Goal: Task Accomplishment & Management: Manage account settings

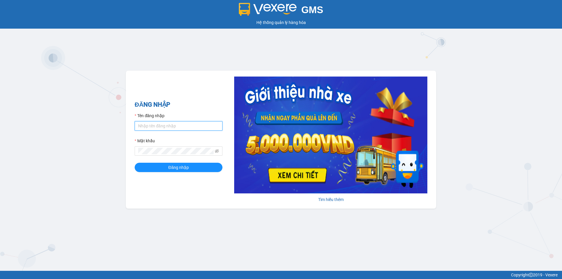
type input "tuanlinh.vxr"
click at [173, 159] on form "Tên đăng nhập tuanlinh.vxr Mật khẩu Đăng nhập" at bounding box center [179, 143] width 88 height 60
drag, startPoint x: 175, startPoint y: 167, endPoint x: 183, endPoint y: 166, distance: 8.9
click at [175, 167] on span "Đăng nhập" at bounding box center [178, 167] width 20 height 6
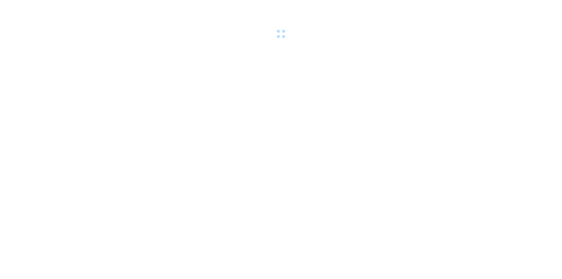
click at [426, 39] on div at bounding box center [281, 20] width 562 height 40
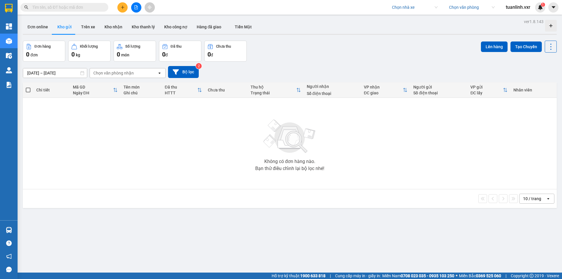
click at [397, 6] on input "search" at bounding box center [413, 7] width 42 height 9
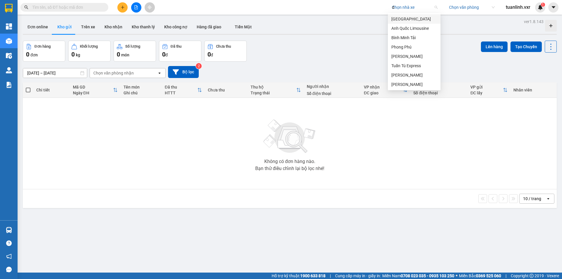
type input "da"
type input "long hoan"
click at [403, 18] on div "Long Hoàn Express" at bounding box center [414, 19] width 46 height 6
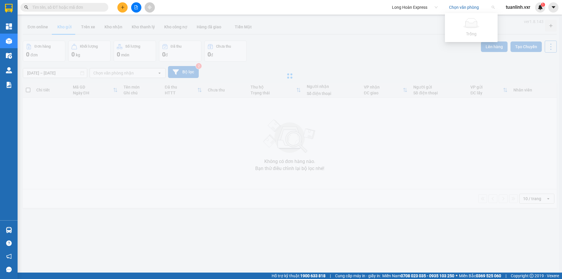
click at [455, 7] on input "search" at bounding box center [470, 7] width 42 height 9
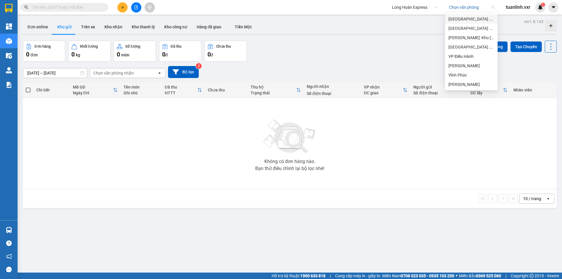
click at [457, 20] on div "Phú Yên: VP Tuy Hòa" at bounding box center [471, 19] width 46 height 6
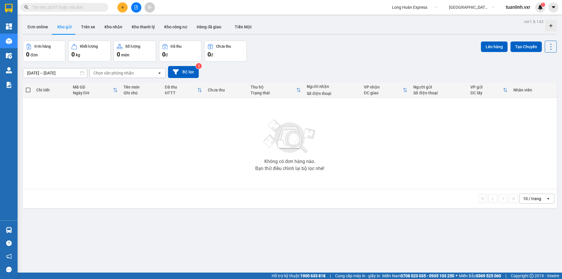
click at [353, 35] on div "ver 1.8.143 Đơn online Kho gửi Trên xe Kho nhận Kho thanh lý Kho công nợ Hàng đ…" at bounding box center [289, 157] width 538 height 279
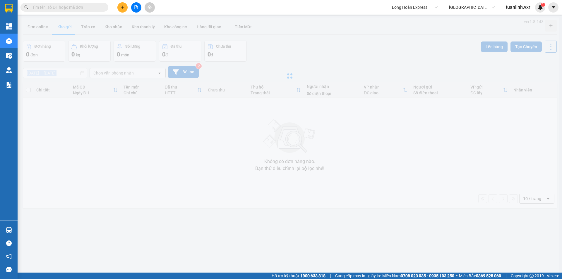
type input "16/08/2025 – 14/09/2025"
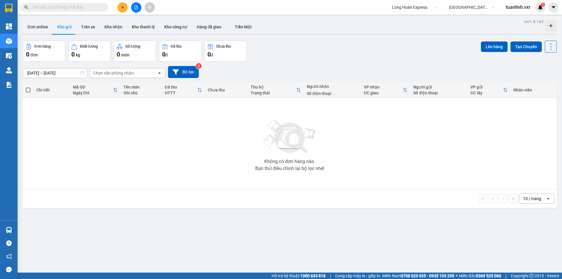
click at [90, 6] on input "text" at bounding box center [66, 7] width 69 height 6
paste input "QU121209250033"
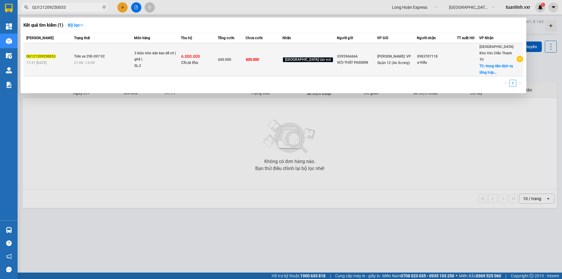
type input "QU121209250033"
click at [198, 60] on span "Chưa thu" at bounding box center [189, 62] width 17 height 5
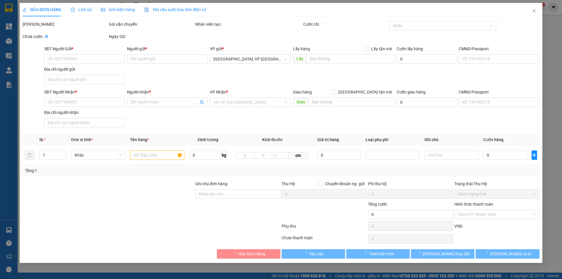
type input "0395966666"
type input "NỘI THẤT PASSION"
type input "0983707118"
type input "a Hiếu"
checkbox input "true"
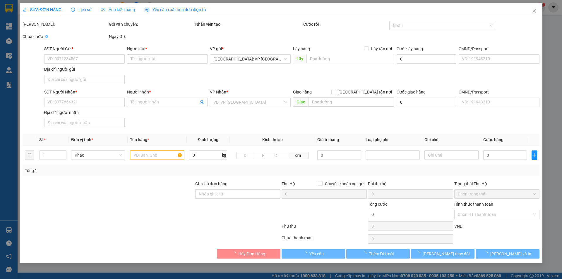
type input "trung tâm dịch vụ tổng hợp Minh Hòa, thôn Đồng Quan, Đồng Sơn, TP Bắc Giang"
type input "nhận theo kiện - hư hỏng ko chịu trách nhiệm"
type input "600.000"
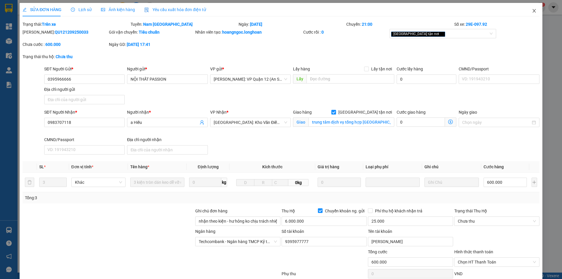
click at [526, 10] on span "Close" at bounding box center [534, 11] width 16 height 16
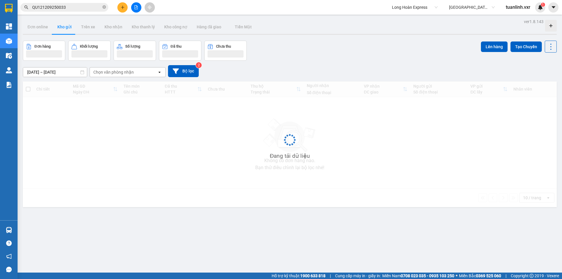
click at [88, 8] on input "QU121209250033" at bounding box center [66, 7] width 69 height 6
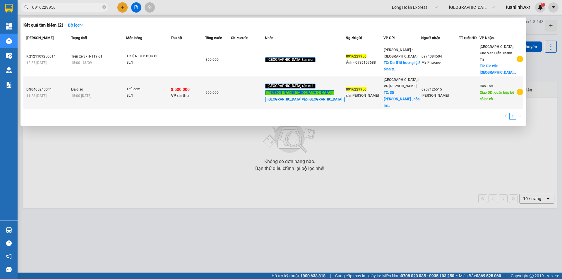
type input "0916229956"
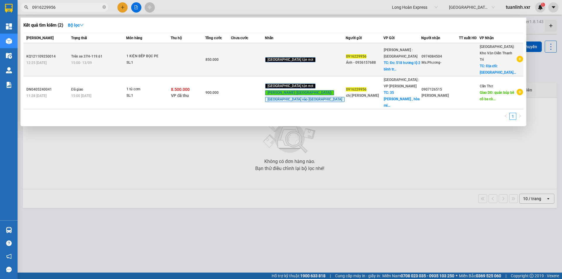
click at [192, 58] on td at bounding box center [188, 59] width 35 height 33
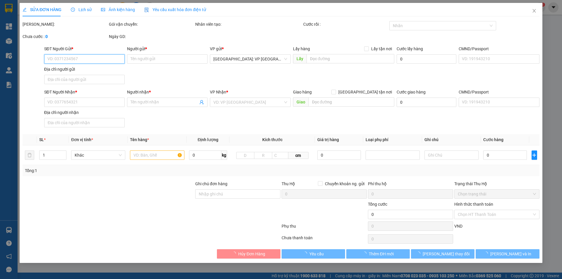
type input "0916229956"
type input "Ánh - 0936157688"
checkbox input "true"
type input "Đc: 518 hương lộ 2 bình trị đông bình tân"
type input "100.000"
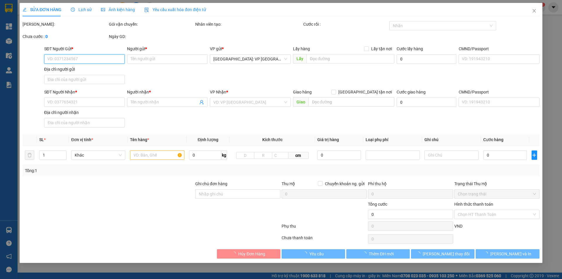
type input "0974084504"
type input "Ms.Phương-"
checkbox input "true"
type input "Địa chỉ: Sân golf Vân Trì, Thôn Thọ Đa, xã Thiên Lộc (đc cũ: Thôn Thọ Đa, Xã Ki…"
type input "850.000"
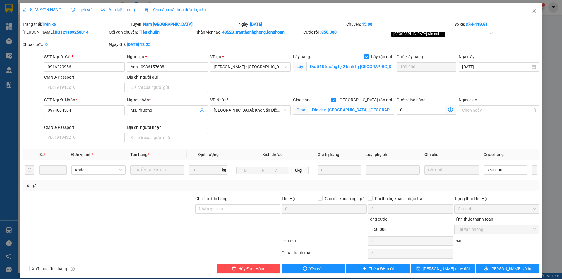
click at [63, 35] on b "KQ121109250014" at bounding box center [72, 32] width 34 height 5
click at [63, 34] on b "KQ121109250014" at bounding box center [72, 32] width 34 height 5
copy b "KQ121109250014"
click at [80, 6] on div "Lịch sử" at bounding box center [81, 9] width 21 height 13
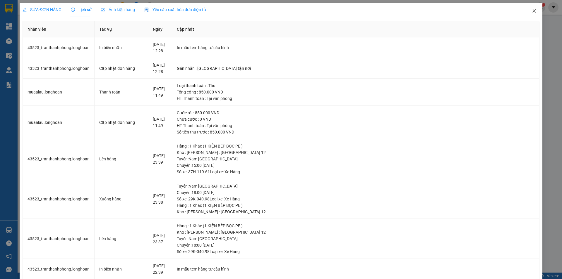
click at [527, 16] on span "Close" at bounding box center [534, 11] width 16 height 16
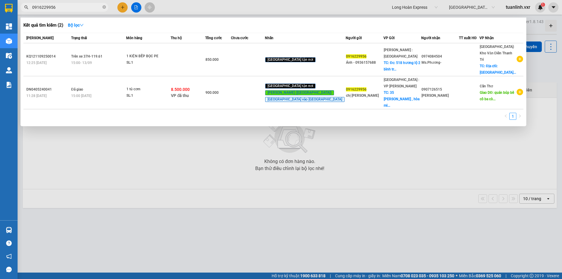
click at [88, 6] on input "0916229956" at bounding box center [66, 7] width 69 height 6
paste input "QU121209250033"
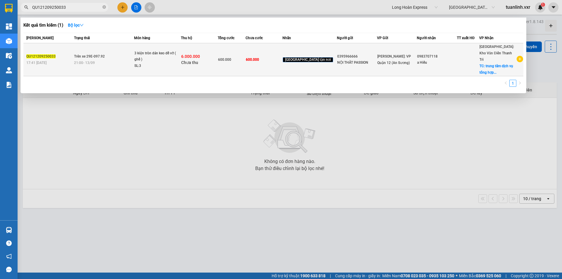
type input "QU121209250033"
click at [113, 62] on div "21:00 - 13/09" at bounding box center [104, 63] width 60 height 6
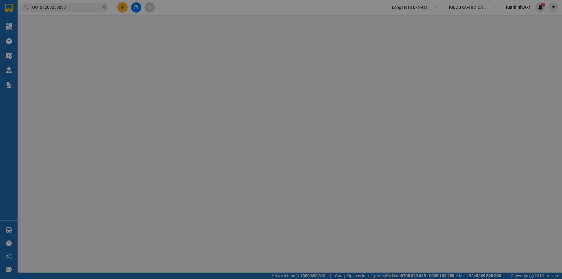
type input "0395966666"
type input "NỘI THẤT PASSION"
type input "0983707118"
type input "a Hiếu"
checkbox input "true"
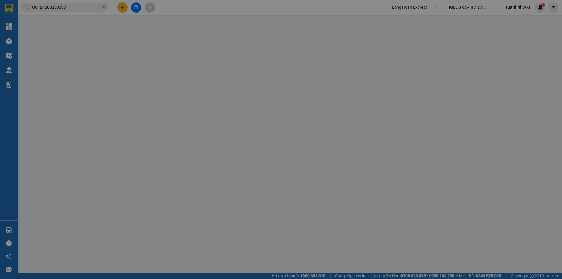
type input "trung tâm dịch vụ tổng hợp Minh Hòa, thôn Đồng Quan, Đồng Sơn, TP Bắc Giang"
type input "nhận theo kiện - hư hỏng ko chịu trách nhiệm"
type input "600.000"
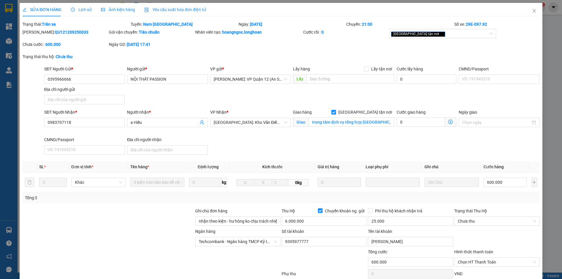
click at [90, 9] on div "Lịch sử" at bounding box center [81, 9] width 21 height 6
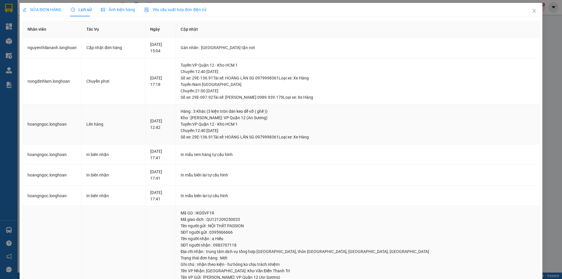
scroll to position [101, 0]
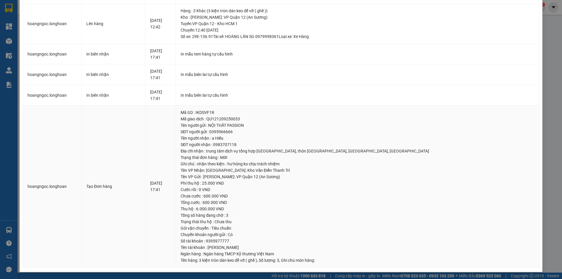
click at [287, 128] on div "Tên người gửi : NỘI THẤT PASSION" at bounding box center [357, 125] width 354 height 6
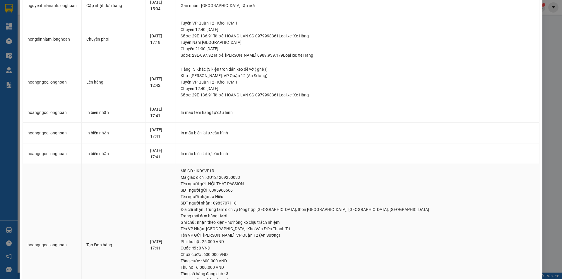
scroll to position [0, 0]
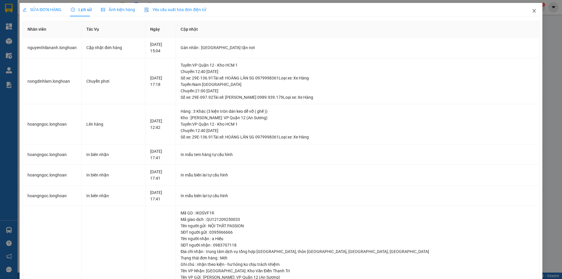
click at [526, 15] on span "Close" at bounding box center [534, 11] width 16 height 16
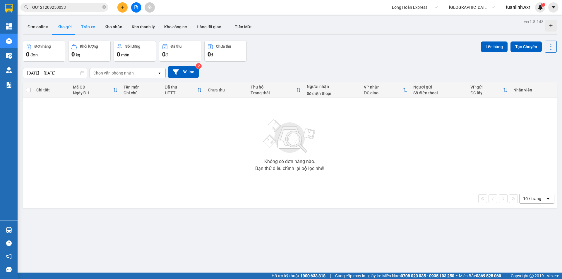
click at [87, 30] on button "Trên xe" at bounding box center [87, 27] width 23 height 14
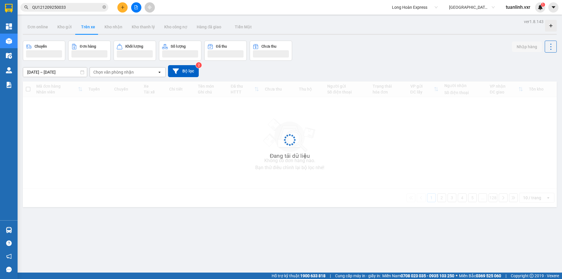
click at [390, 9] on div "Long Hoàn Express" at bounding box center [414, 7] width 53 height 9
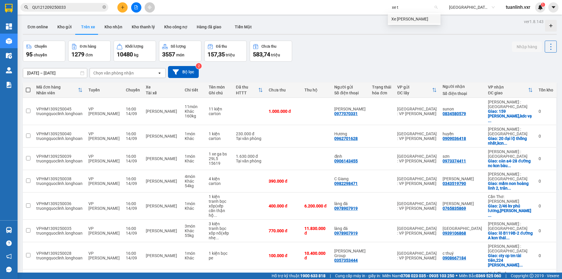
type input "xe ty"
click at [405, 16] on div "Xe Ty Le" at bounding box center [414, 19] width 46 height 6
click at [472, 6] on input "search" at bounding box center [470, 7] width 42 height 9
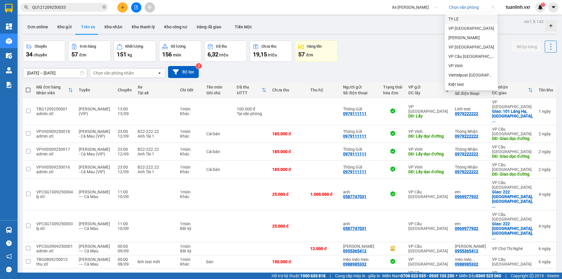
click at [458, 19] on div "TY LE" at bounding box center [471, 19] width 46 height 6
click at [387, 60] on div "ver 1.8.143 Đơn online Kho gửi Trên xe Kho nhận Kho thanh lý Kho công nợ Hàng đ…" at bounding box center [289, 186] width 538 height 336
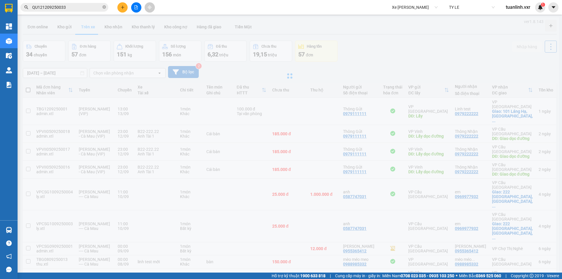
type input "07/09/2025 – 14/09/2025"
click at [457, 9] on span "TY LE" at bounding box center [472, 7] width 46 height 9
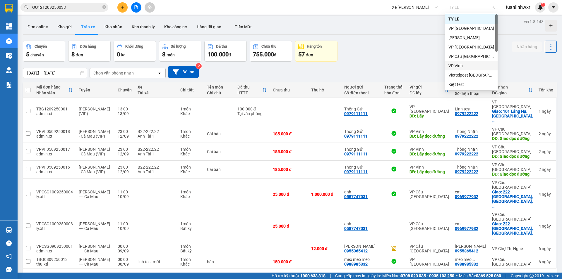
click at [371, 62] on div "07/09/2025 – 14/09/2025 Press the down arrow key to interact with the calendar …" at bounding box center [290, 72] width 534 height 21
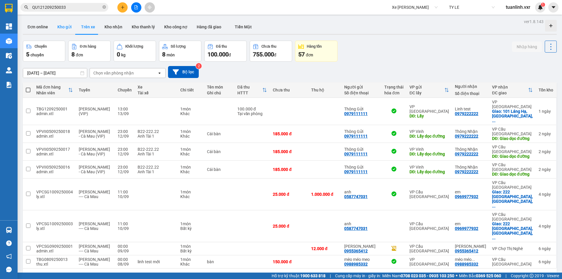
click at [62, 25] on button "Kho gửi" at bounding box center [65, 27] width 24 height 14
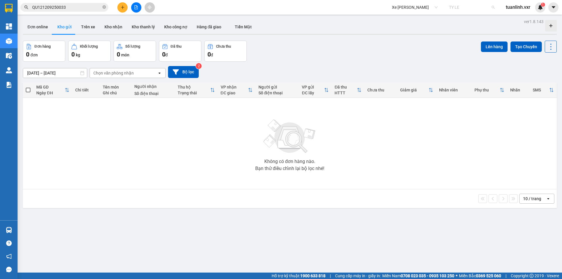
click at [457, 6] on span "TY LE" at bounding box center [472, 7] width 46 height 9
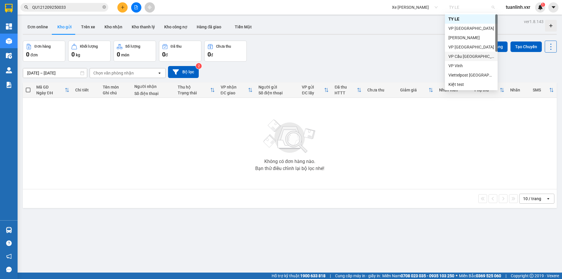
click at [462, 53] on div "VP Cầu Sài Gòn" at bounding box center [471, 56] width 46 height 6
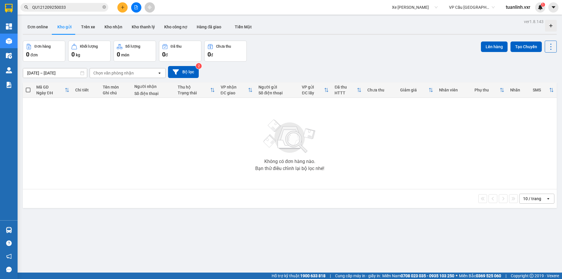
click at [359, 56] on div "ver 1.8.143 Đơn online Kho gửi Trên xe Kho nhận Kho thanh lý Kho công nợ Hàng đ…" at bounding box center [289, 157] width 538 height 279
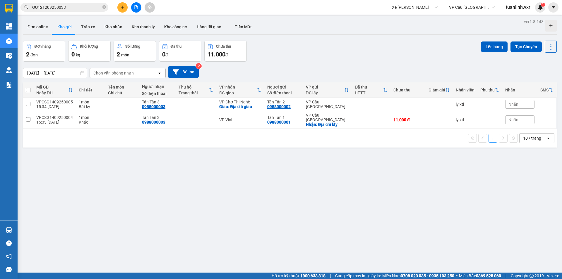
click at [337, 161] on div "ver 1.8.143 Đơn online Kho gửi Trên xe Kho nhận Kho thanh lý Kho công nợ Hàng đ…" at bounding box center [289, 157] width 538 height 279
click at [121, 6] on button at bounding box center [122, 7] width 10 height 10
click at [137, 22] on div "Tạo đơn hàng" at bounding box center [145, 22] width 25 height 6
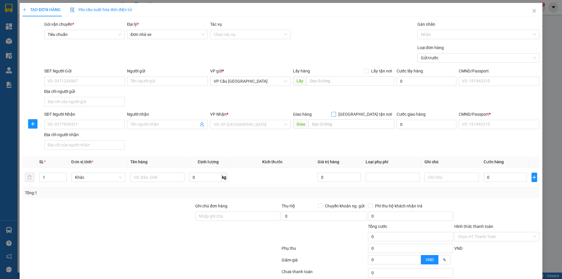
drag, startPoint x: 376, startPoint y: 115, endPoint x: 242, endPoint y: 149, distance: 137.3
click at [375, 115] on span "Giao tận nơi" at bounding box center [365, 114] width 58 height 6
click at [335, 115] on input "Giao tận nơi" at bounding box center [333, 114] width 4 height 4
checkbox input "true"
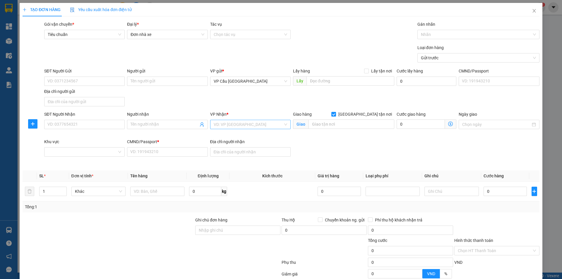
click at [238, 122] on input "search" at bounding box center [248, 124] width 69 height 9
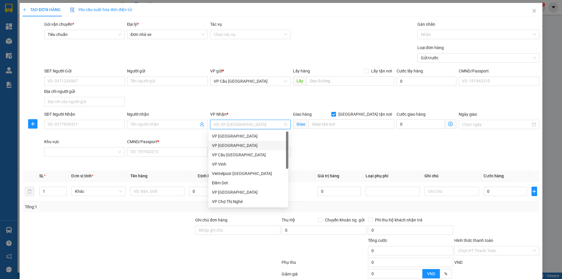
click at [246, 145] on div "VP Đà Lạt" at bounding box center [248, 145] width 73 height 6
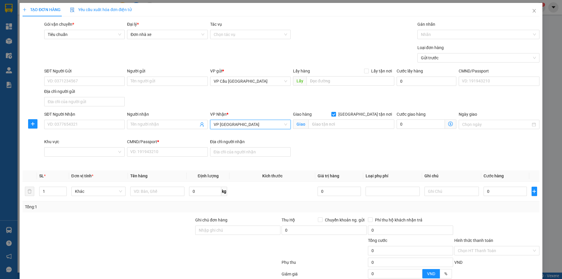
click at [358, 145] on div "SĐT Người Nhận VD: 0377654321 Người nhận Tên người nhận VP Nhận * VP Đà Lạt VP …" at bounding box center [291, 138] width 497 height 55
click at [360, 124] on input "search" at bounding box center [351, 124] width 86 height 9
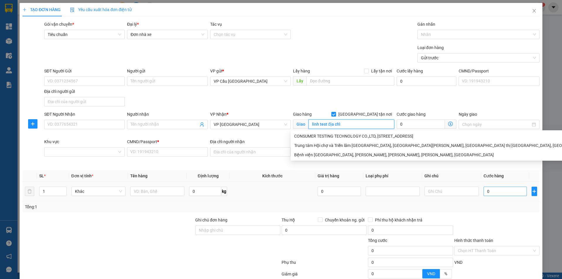
type input "linh test địa chỉ"
click at [495, 191] on input "0" at bounding box center [505, 191] width 44 height 9
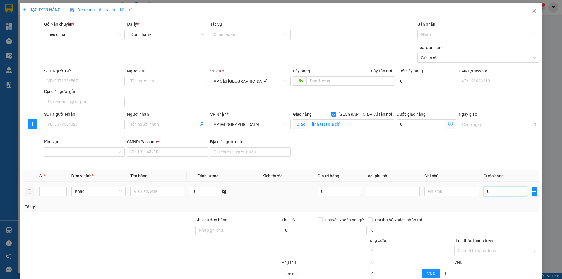
type input "5"
type input "50"
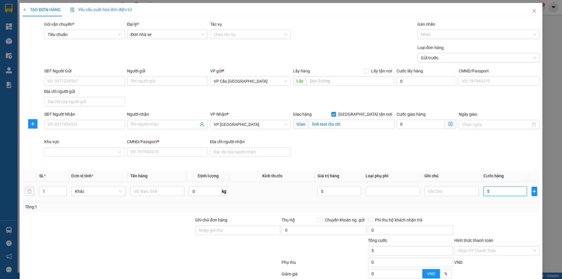
type input "50"
type input "50.000"
click at [84, 129] on input "SĐT Người Nhận" at bounding box center [84, 124] width 80 height 9
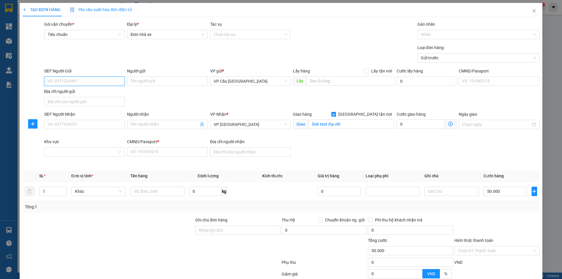
click at [76, 80] on input "SĐT Người Gửi" at bounding box center [84, 81] width 80 height 9
click at [91, 92] on div "0369525060 - test" at bounding box center [83, 93] width 73 height 6
type input "0369525060"
type input "test"
type input "123123"
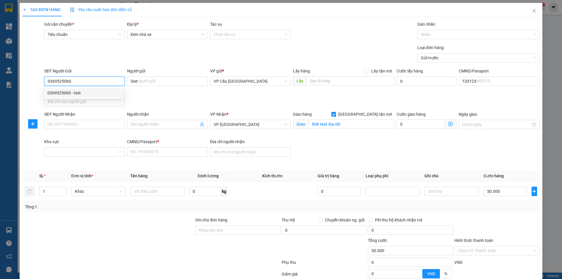
type input "0369525060"
type input "120.000"
click at [173, 99] on div "SĐT Người Gửi 0369525060 Người gửi test VP gửi * VP Cầu Sài Gòn Lấy hàng Lấy tậ…" at bounding box center [291, 88] width 497 height 41
type input "36.000"
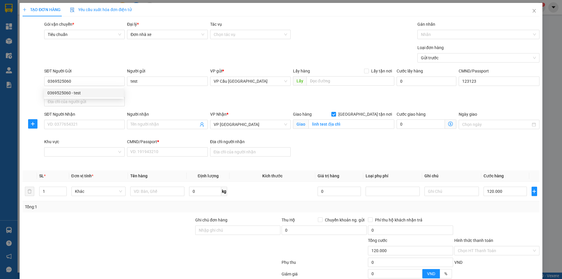
type input "70"
type input "36.000"
click at [173, 99] on div "SĐT Người Gửi 0369525060 Người gửi test VP gửi * VP Cầu Sài Gòn Lấy hàng Lấy tậ…" at bounding box center [291, 88] width 497 height 41
click at [196, 102] on div "SĐT Người Gửi 0369525060 Người gửi test VP gửi * VP Cầu Sài Gòn Lấy hàng Lấy tậ…" at bounding box center [291, 88] width 497 height 41
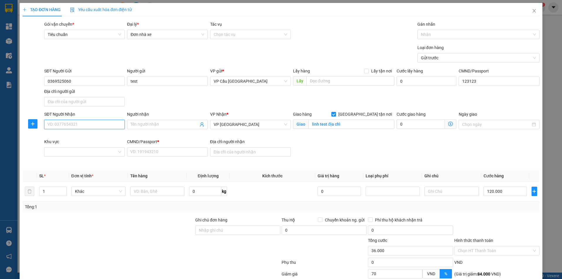
click at [110, 126] on input "SĐT Người Nhận" at bounding box center [84, 124] width 80 height 9
click at [91, 138] on div "0369525013 - Tuấn Linh" at bounding box center [83, 136] width 73 height 6
type input "0369525013"
type input "Tuấn Linh"
type input "1234"
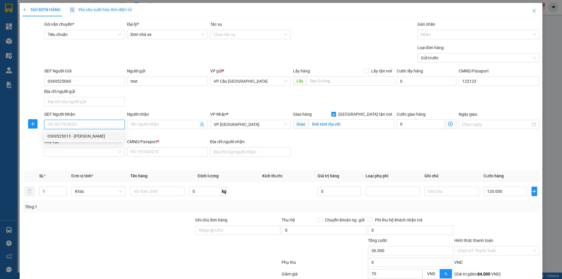
type input "96.000"
type input "60.000"
click at [176, 107] on div "SĐT Người Gửi 0369525060 Người gửi test VP gửi * VP Cầu Sài Gòn Lấy hàng Lấy tậ…" at bounding box center [291, 88] width 497 height 41
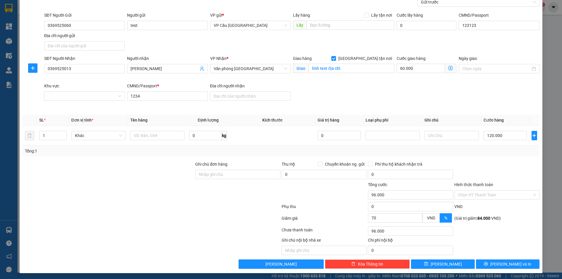
scroll to position [57, 0]
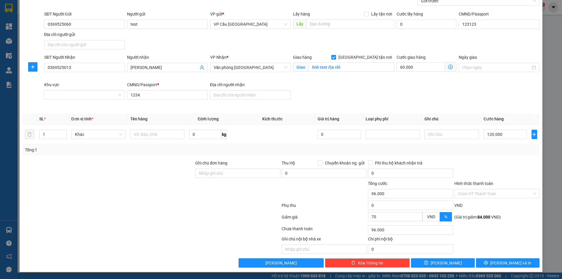
click at [252, 113] on div "Transit Pickup Surcharge Ids Transit Deliver Surcharge Ids Transit Deliver Surc…" at bounding box center [281, 116] width 517 height 304
click at [488, 263] on icon "printer" at bounding box center [486, 263] width 4 height 4
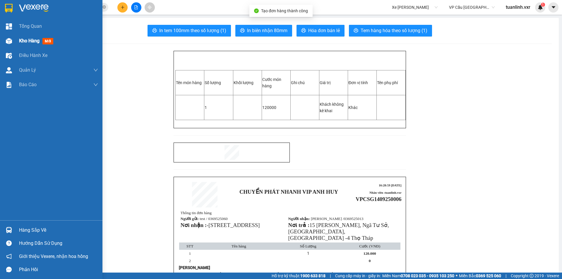
click at [16, 39] on div "Kho hàng mới" at bounding box center [51, 41] width 102 height 15
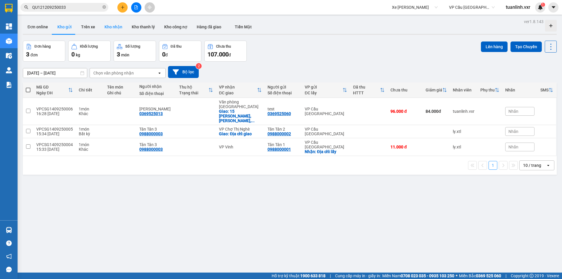
click at [106, 25] on button "Kho nhận" at bounding box center [113, 27] width 27 height 14
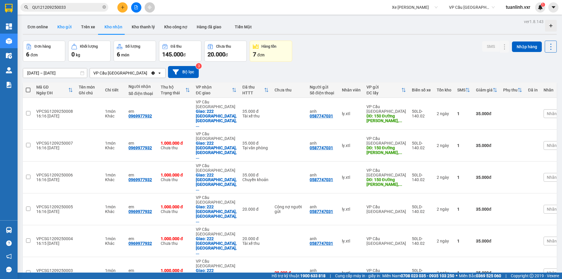
click at [54, 30] on button "Kho gửi" at bounding box center [65, 27] width 24 height 14
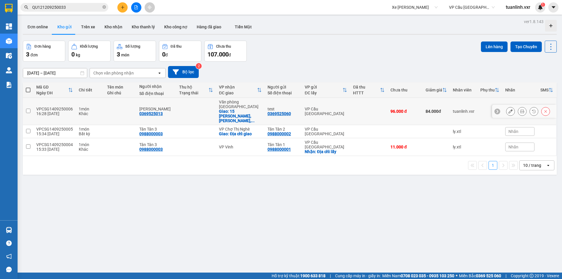
click at [507, 107] on button at bounding box center [510, 111] width 8 height 10
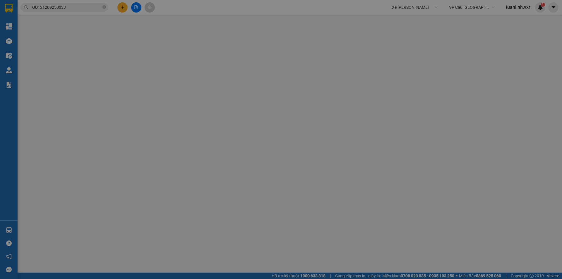
type input "0369525060"
type input "test"
type input "123123"
type input "0369525013"
type input "Tuấn Linh"
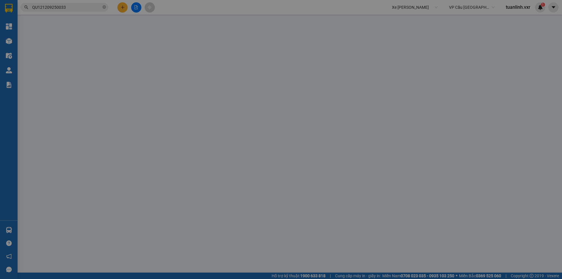
checkbox input "true"
type input "15 Đường Láng, Ngã Tư Sở, Đống Đa, Hà Nội"
type input "1234"
type input "96.000"
type input "70"
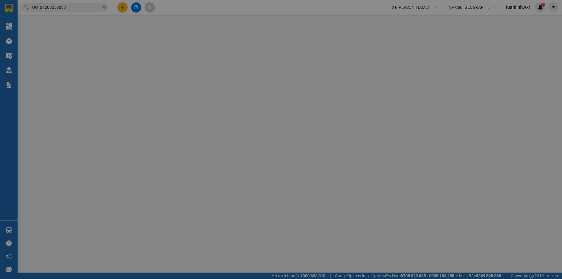
type input "96.000"
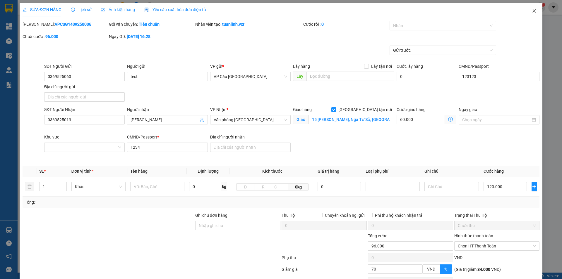
click at [531, 11] on icon "close" at bounding box center [533, 10] width 5 height 5
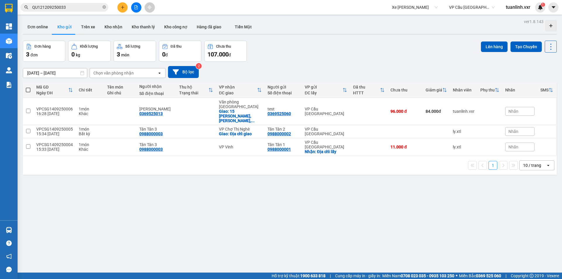
click at [263, 229] on div "ver 1.8.143 Đơn online Kho gửi Trên xe Kho nhận Kho thanh lý Kho công nợ Hàng đ…" at bounding box center [289, 157] width 538 height 279
click at [508, 109] on icon at bounding box center [510, 111] width 4 height 4
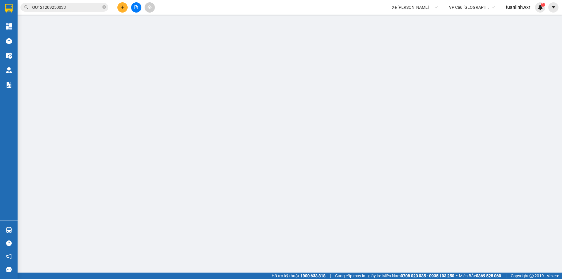
type input "0369525060"
type input "test"
type input "123123"
type input "0369525013"
type input "Tuấn Linh"
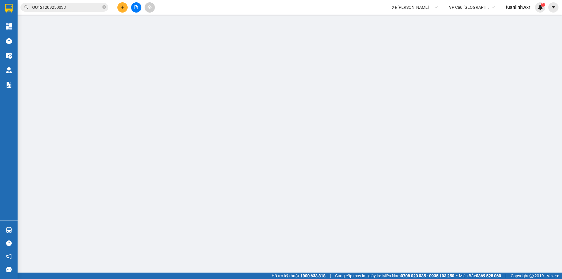
checkbox input "true"
type input "15 Đường Láng, Ngã Tư Sở, Đống Đa, Hà Nội"
type input "1234"
type input "96.000"
type input "70"
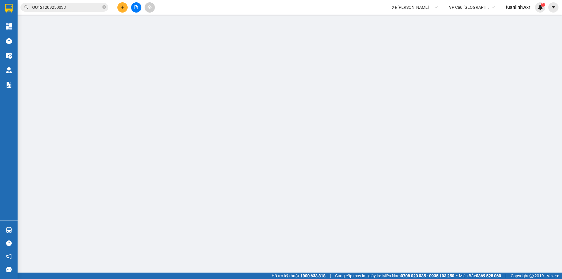
type input "96.000"
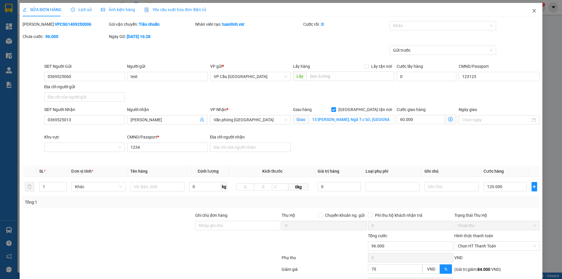
click at [532, 10] on span "Close" at bounding box center [534, 11] width 16 height 16
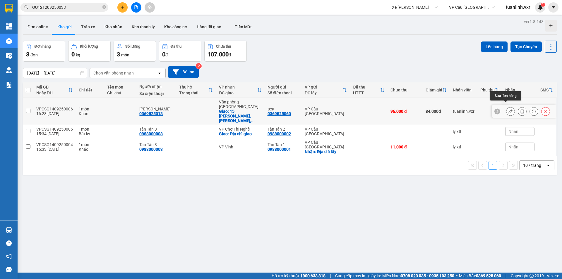
click at [508, 109] on icon at bounding box center [510, 111] width 4 height 4
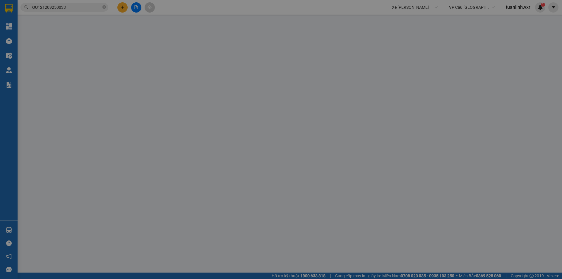
type input "0369525060"
type input "test"
type input "123123"
type input "0369525013"
type input "Tuấn Linh"
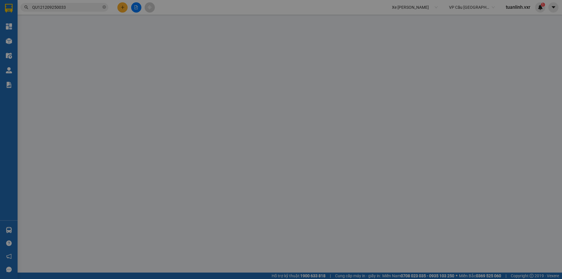
checkbox input "true"
type input "15 Đường Láng, Ngã Tư Sở, Đống Đa, Hà Nội"
type input "1234"
type input "96.000"
type input "70"
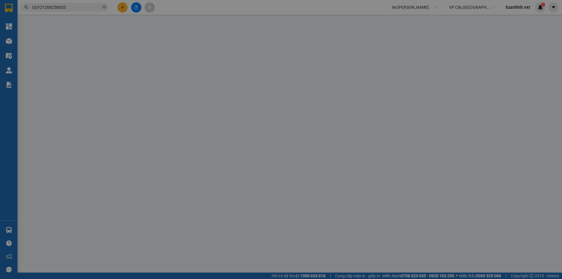
type input "96.000"
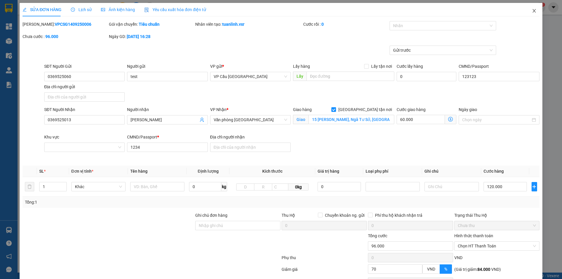
click at [529, 14] on span "Close" at bounding box center [534, 11] width 16 height 16
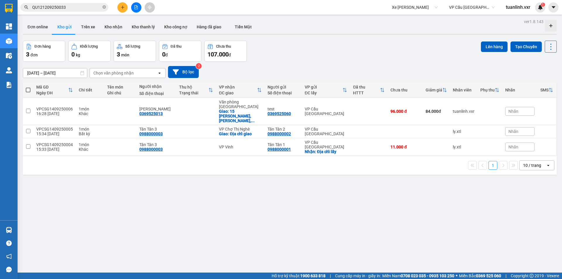
click at [460, 190] on div "ver 1.8.143 Đơn online Kho gửi Trên xe Kho nhận Kho thanh lý Kho công nợ Hàng đ…" at bounding box center [289, 157] width 538 height 279
click at [508, 109] on icon at bounding box center [510, 111] width 4 height 4
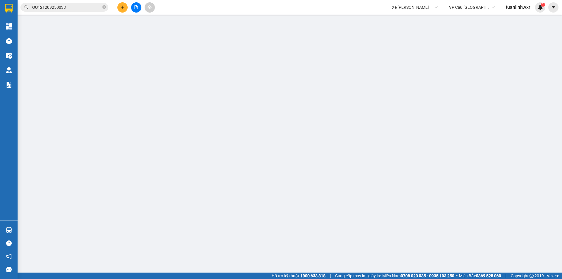
type input "0369525060"
type input "test"
type input "123123"
type input "0369525013"
type input "Tuấn Linh"
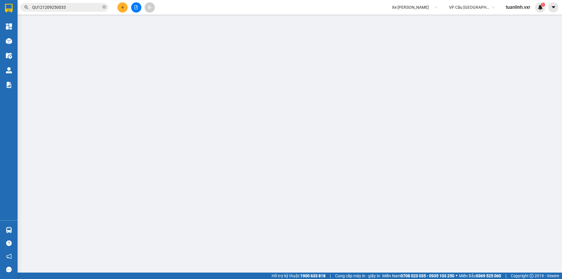
checkbox input "true"
type input "15 Đường Láng, Ngã Tư Sở, Đống Đa, Hà Nội"
type input "1234"
type input "96.000"
type input "70"
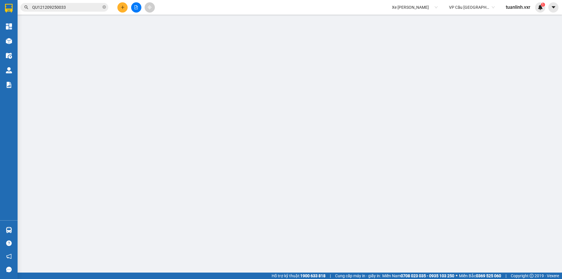
type input "96.000"
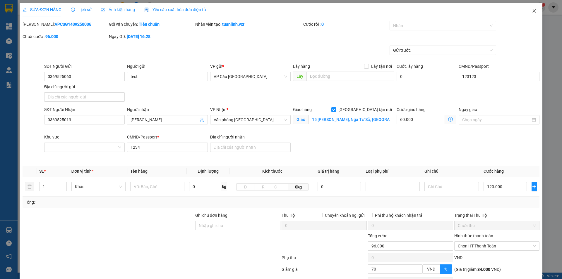
click at [531, 12] on icon "close" at bounding box center [533, 10] width 5 height 5
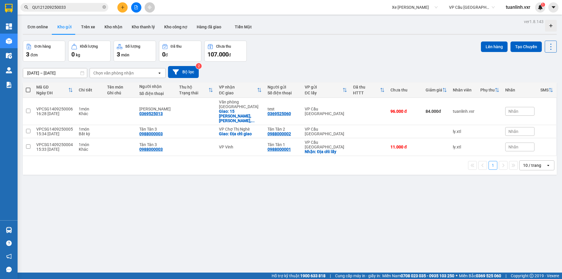
click at [407, 194] on div "ver 1.8.143 Đơn online Kho gửi Trên xe Kho nhận Kho thanh lý Kho công nợ Hàng đ…" at bounding box center [289, 157] width 538 height 279
click at [242, 234] on div "ver 1.8.143 Đơn online Kho gửi Trên xe Kho nhận Kho thanh lý Kho công nợ Hàng đ…" at bounding box center [289, 157] width 538 height 279
click at [286, 187] on div "ver 1.8.143 Đơn online Kho gửi Trên xe Kho nhận Kho thanh lý Kho công nợ Hàng đ…" at bounding box center [289, 157] width 538 height 279
click at [307, 186] on div "ver 1.8.143 Đơn online Kho gửi Trên xe Kho nhận Kho thanh lý Kho công nợ Hàng đ…" at bounding box center [289, 157] width 538 height 279
click at [389, 4] on div "Xe Ty Le" at bounding box center [414, 7] width 53 height 9
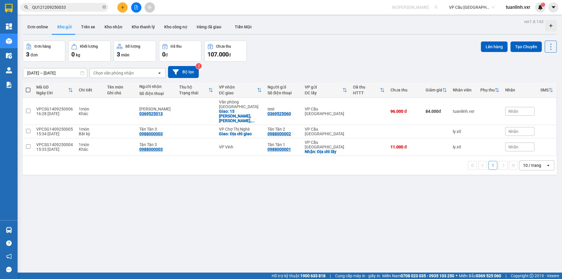
scroll to position [1219, 0]
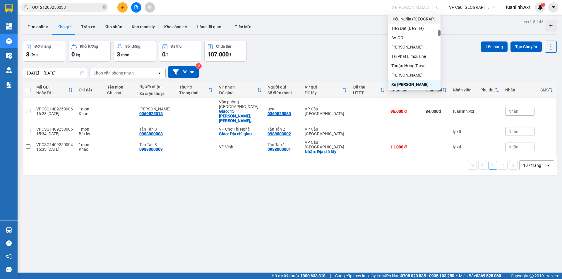
click at [410, 6] on span "Xe Ty Le" at bounding box center [415, 7] width 46 height 9
type input "x"
type input "tuan"
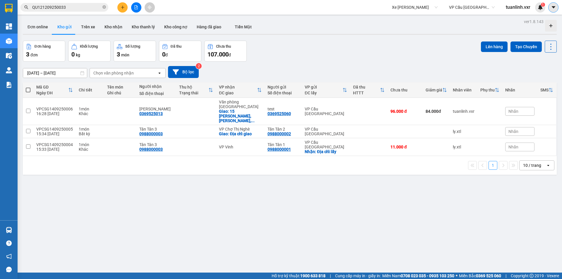
click at [555, 6] on icon "caret-down" at bounding box center [552, 7] width 5 height 5
click at [531, 21] on div "Cấu hình nhà xe" at bounding box center [538, 22] width 30 height 6
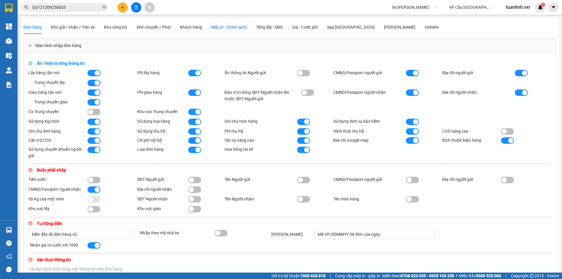
click at [219, 25] on span "Mẫu in - Chính sách" at bounding box center [228, 27] width 35 height 5
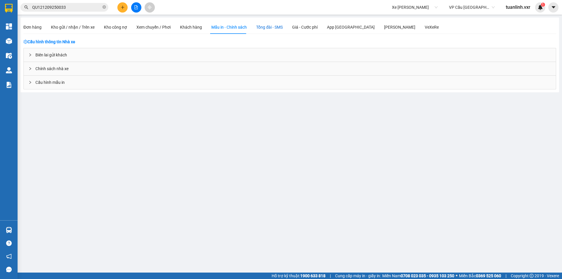
click at [275, 30] on div "Tổng đài - SMS" at bounding box center [269, 27] width 27 height 6
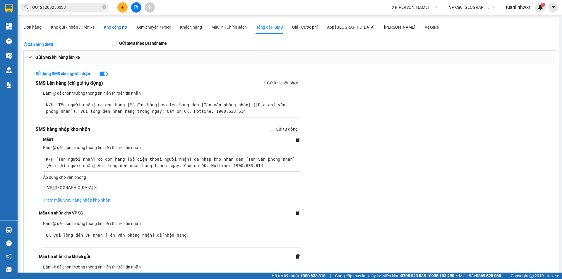
click at [118, 25] on div "Kho công nợ" at bounding box center [115, 27] width 23 height 6
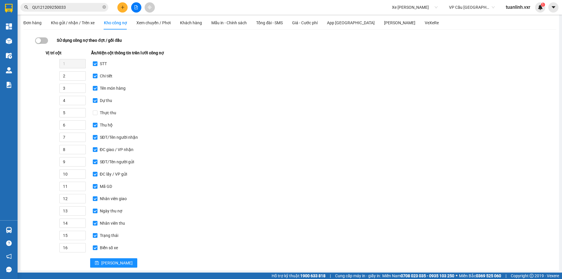
scroll to position [6, 0]
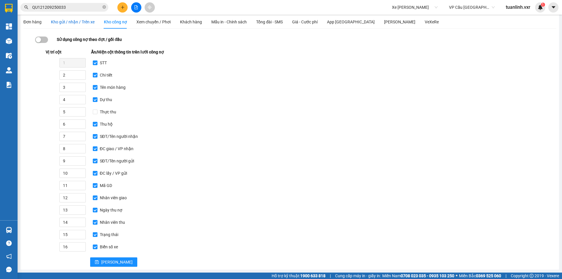
click at [77, 25] on div "Kho gửi / nhận / Trên xe" at bounding box center [73, 22] width 44 height 6
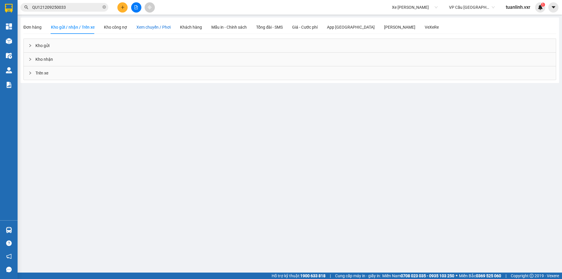
click at [163, 27] on span "Xem chuyến / Phơi" at bounding box center [153, 27] width 34 height 5
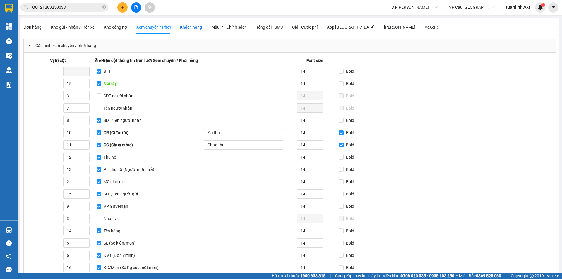
click at [195, 26] on div "Khách hàng" at bounding box center [191, 27] width 22 height 6
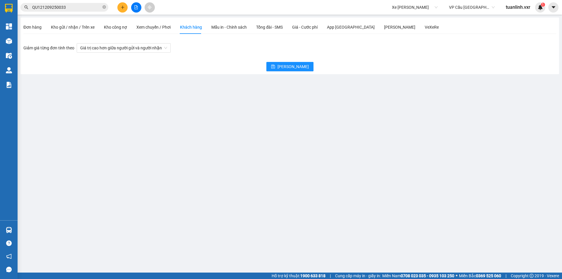
click at [405, 25] on div "Đơn hàng Kho gửi / nhận / Trên xe Kho công nợ Xem chuyến / Phơi Khách hàng Mẫu …" at bounding box center [289, 26] width 532 height 13
click at [424, 27] on div "VeXeRe" at bounding box center [431, 27] width 14 height 6
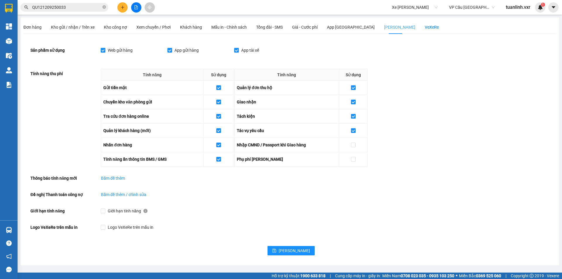
click at [384, 31] on div "Báo Cáo" at bounding box center [399, 26] width 31 height 13
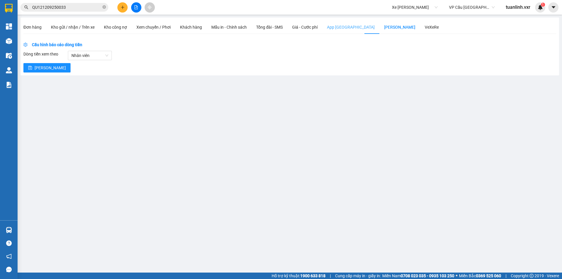
click at [335, 31] on div "App Hàng Hóa" at bounding box center [351, 26] width 48 height 13
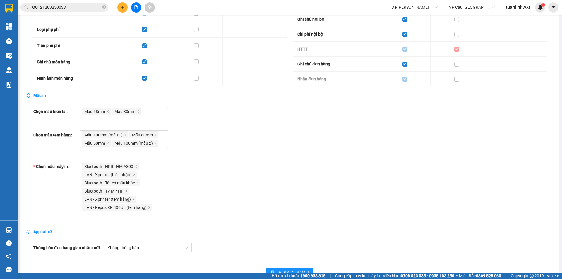
scroll to position [496, 0]
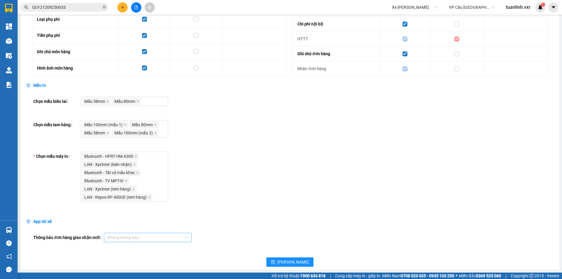
click at [172, 240] on span "Không thông báo" at bounding box center [147, 237] width 81 height 9
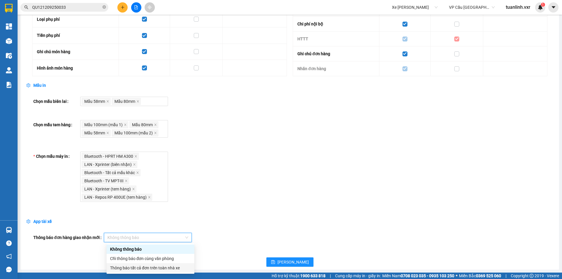
drag, startPoint x: 161, startPoint y: 268, endPoint x: 233, endPoint y: 256, distance: 72.6
click at [162, 267] on div "Thông báo tất cả đơn trên toàn nhà xe" at bounding box center [150, 268] width 81 height 6
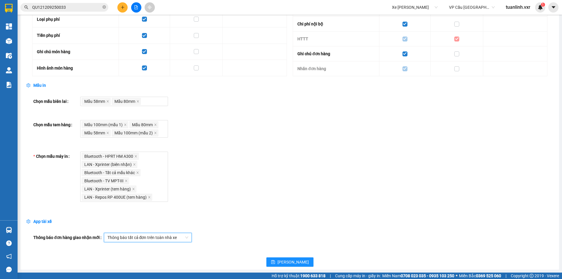
click at [288, 259] on button "Lưu" at bounding box center [289, 262] width 47 height 9
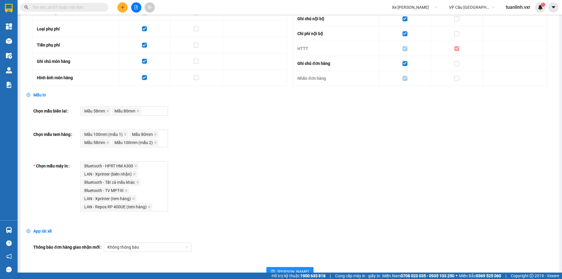
scroll to position [496, 0]
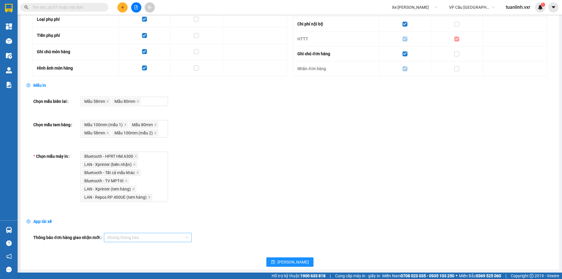
drag, startPoint x: 168, startPoint y: 237, endPoint x: 172, endPoint y: 237, distance: 3.5
click at [168, 237] on span "Không thông báo" at bounding box center [147, 237] width 81 height 9
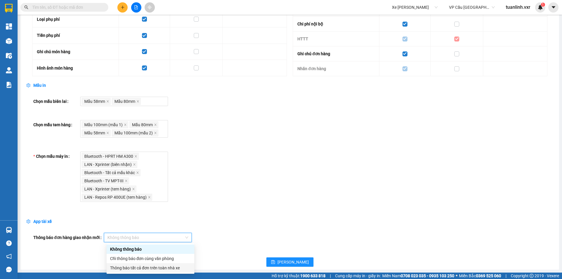
drag, startPoint x: 170, startPoint y: 268, endPoint x: 285, endPoint y: 231, distance: 120.5
click at [172, 268] on div "Thông báo tất cả đơn trên toàn nhà xe" at bounding box center [150, 268] width 81 height 6
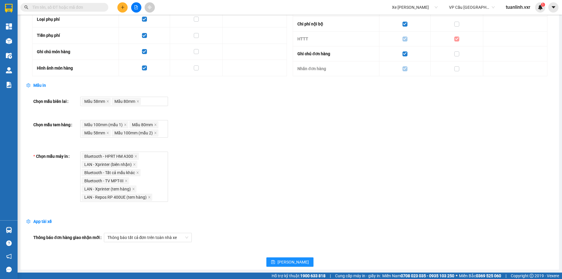
drag, startPoint x: 321, startPoint y: 209, endPoint x: 326, endPoint y: 227, distance: 18.1
click at [295, 258] on button "Lưu" at bounding box center [289, 262] width 47 height 9
drag, startPoint x: 324, startPoint y: 213, endPoint x: 312, endPoint y: 206, distance: 14.1
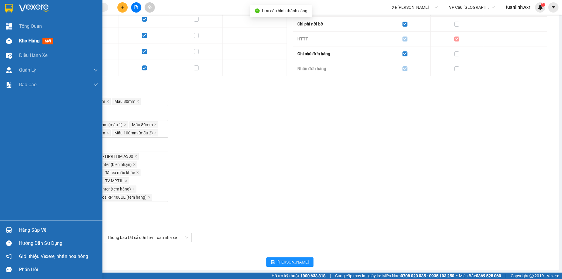
click at [16, 43] on div "Kho hàng mới" at bounding box center [51, 41] width 102 height 15
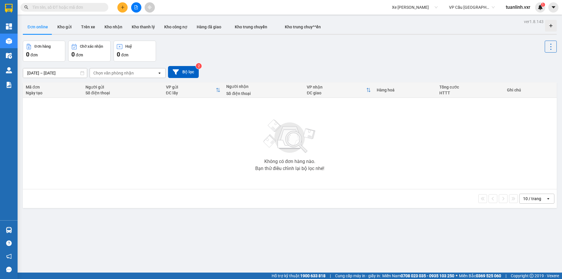
click at [83, 8] on input "text" at bounding box center [66, 7] width 69 height 6
paste input "HNTH0609250018"
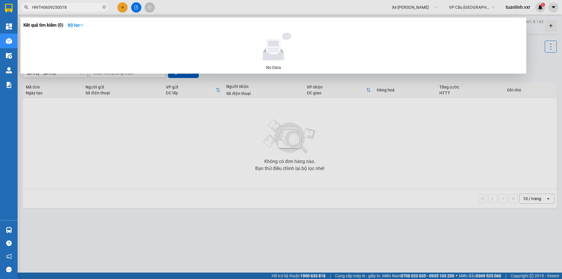
type input "HNTH0609250018"
click at [383, 7] on div at bounding box center [281, 139] width 562 height 279
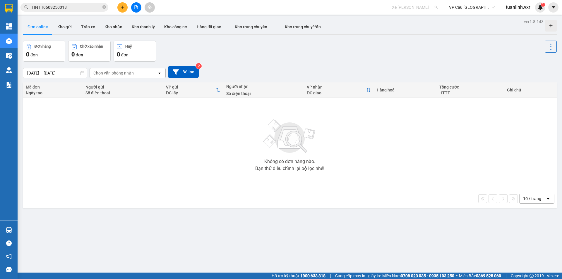
click at [394, 8] on span "Xe Ty Le" at bounding box center [415, 7] width 46 height 9
type input "long hoan"
click at [399, 17] on div "Long Hoàn Express" at bounding box center [414, 19] width 46 height 6
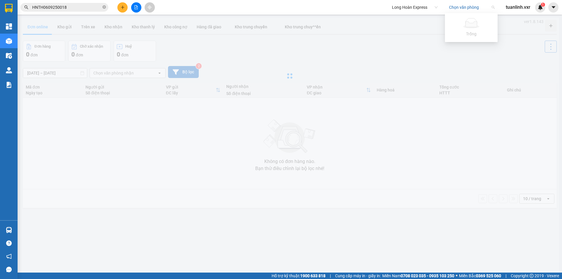
click at [464, 7] on input "search" at bounding box center [470, 7] width 42 height 9
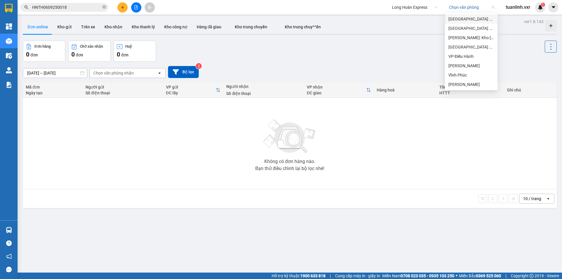
click at [468, 20] on div "Phú Yên: VP Tuy Hòa" at bounding box center [471, 19] width 46 height 6
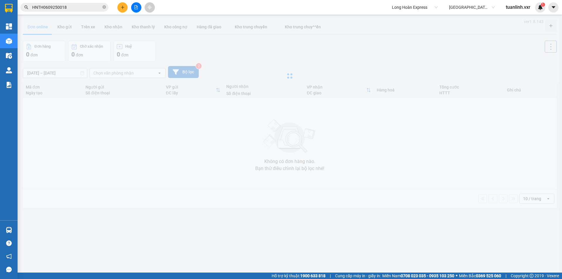
click at [405, 24] on div at bounding box center [289, 76] width 538 height 117
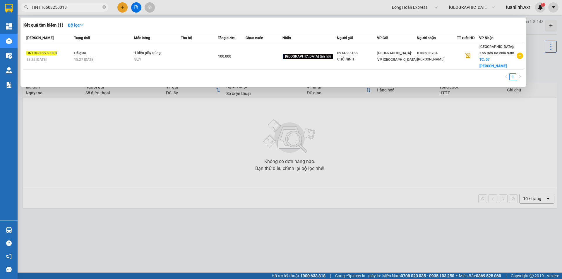
click at [82, 7] on input "HNTH0609250018" at bounding box center [66, 7] width 69 height 6
paste input "text"
click at [103, 6] on icon "close-circle" at bounding box center [104, 7] width 4 height 4
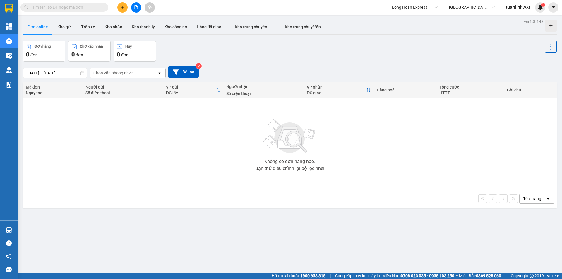
click at [83, 6] on input "text" at bounding box center [66, 7] width 69 height 6
paste input "HNTH0609250018"
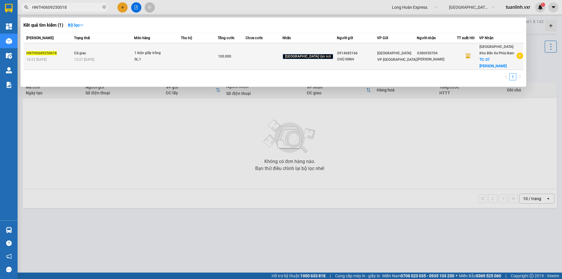
type input "HNTH0609250018"
click at [176, 62] on div "SL: 1" at bounding box center [156, 59] width 44 height 6
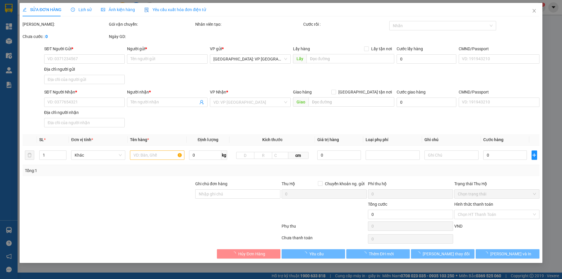
type input "0914685166"
type input "CHÚ NINH"
type input "0386930704"
type input "NGUYỄN ĐỨC MINH"
checkbox input "true"
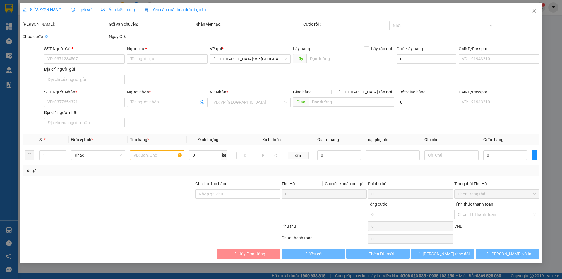
type input "07 đặng nguyên cẩn vĩnh hải tp nha trang"
type input "100.000"
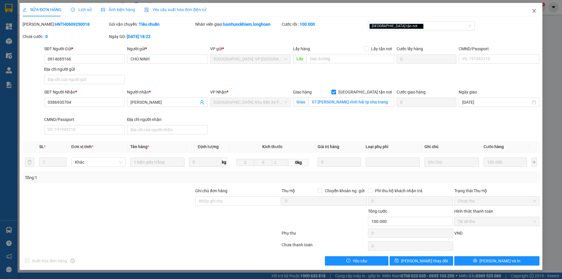
click at [527, 13] on span "Close" at bounding box center [534, 11] width 16 height 16
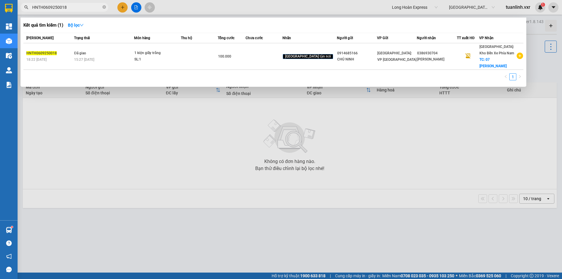
click at [95, 8] on input "HNTH0609250018" at bounding box center [66, 7] width 69 height 6
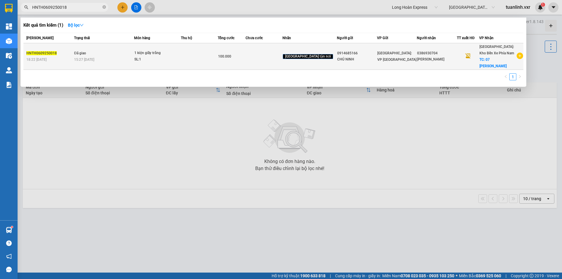
click at [175, 58] on div "SL: 1" at bounding box center [156, 59] width 44 height 6
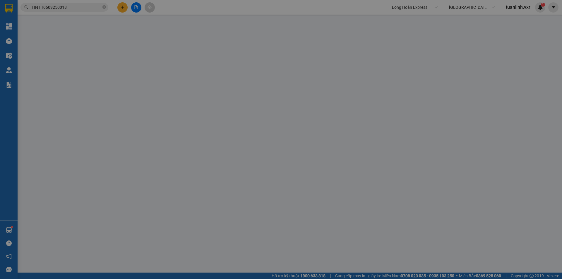
type input "0914685166"
type input "CHÚ NINH"
type input "0386930704"
type input "NGUYỄN ĐỨC MINH"
checkbox input "true"
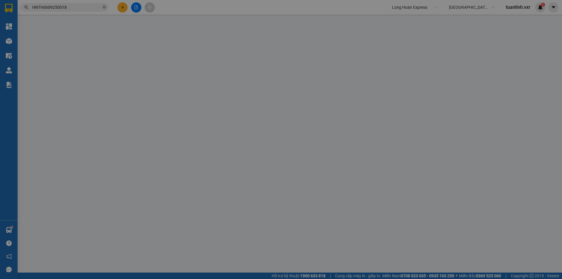
type input "07 đặng nguyên cẩn vĩnh hải tp nha trang"
type input "100.000"
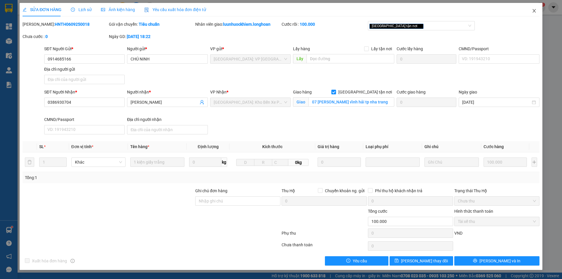
drag, startPoint x: 531, startPoint y: 14, endPoint x: 176, endPoint y: 11, distance: 355.1
click at [531, 13] on span "Close" at bounding box center [534, 11] width 16 height 16
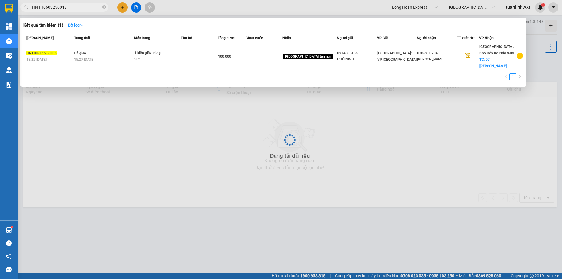
click at [93, 9] on input "HNTH0609250018" at bounding box center [66, 7] width 69 height 6
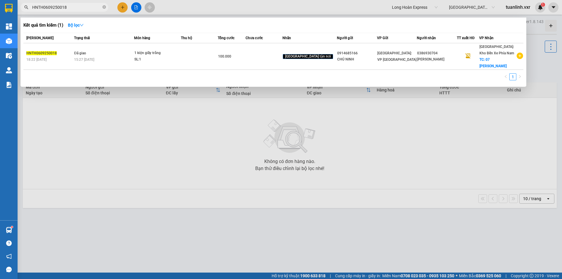
paste input "HD0809250034"
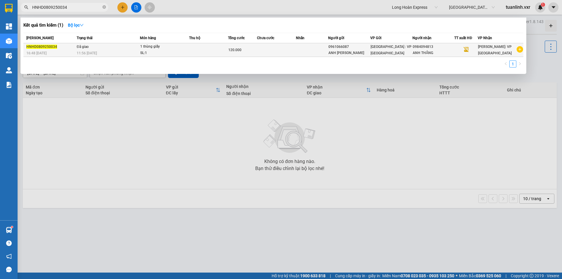
type input "HNHD0809250034"
click at [194, 53] on td at bounding box center [208, 50] width 39 height 14
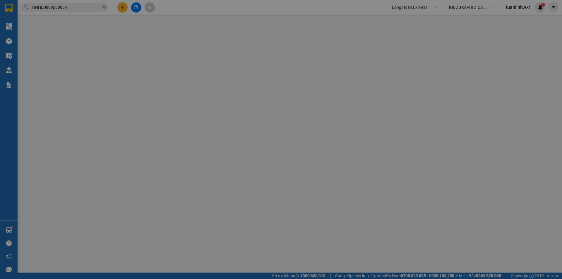
type input "0961066087"
type input "ANH NGUYỄN VĂN ĐẠO"
type input "0984094813"
type input "ANH THẮNG"
type input "120.000"
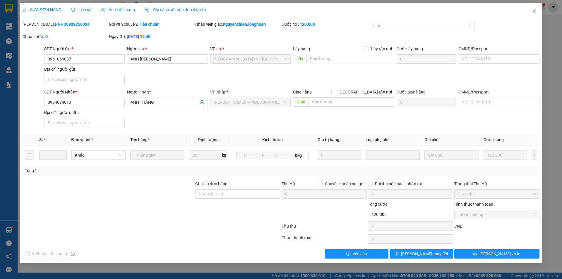
click at [78, 10] on span "Lịch sử" at bounding box center [81, 9] width 21 height 5
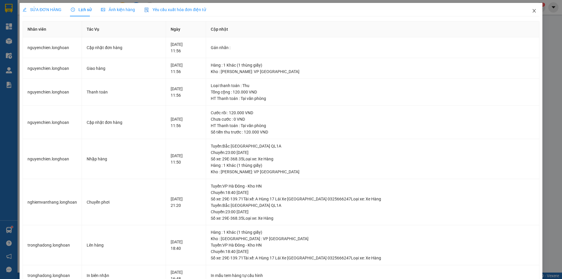
drag, startPoint x: 529, startPoint y: 12, endPoint x: 138, endPoint y: 14, distance: 391.1
click at [531, 13] on icon "close" at bounding box center [533, 10] width 5 height 5
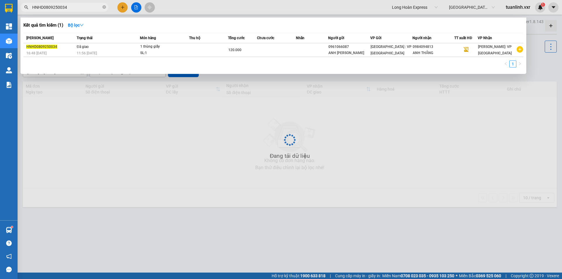
click at [80, 9] on input "HNHD0809250034" at bounding box center [66, 7] width 69 height 6
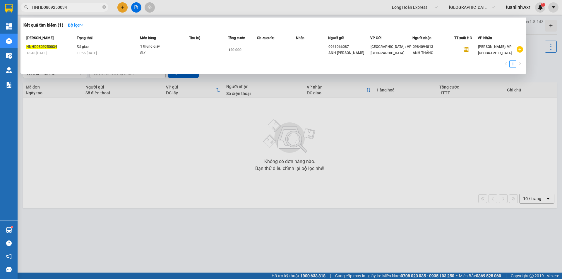
paste input "sgtb0309250001"
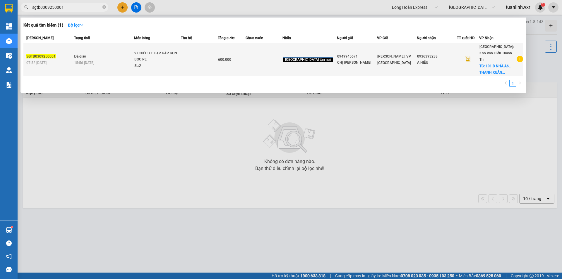
type input "sgtb0309250001"
click at [149, 63] on div "SL: 2" at bounding box center [156, 66] width 44 height 6
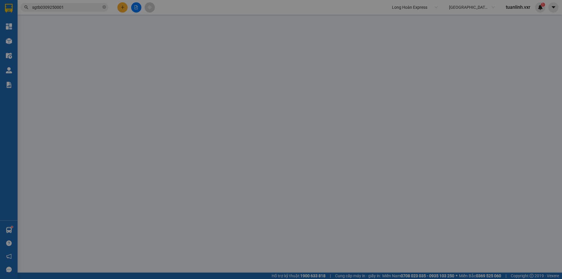
type input "0949945671"
type input "CHỊ DƯƠNG"
type input "0936393238"
type input "A HIẾU"
checkbox input "true"
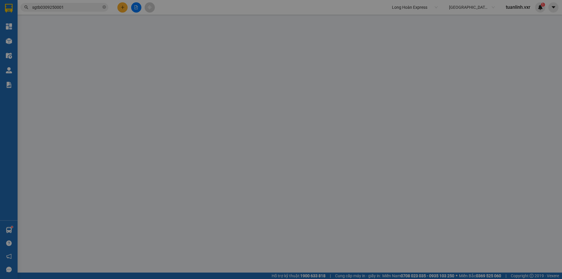
type input "101 B NHÀ A6 , THANH XUÂN BẮC , THANH XUÂN , HÀ NỘI"
type input "NHẬN NGUYÊN KIỆN GIAO NGUYÊN KIỆN, HƯ VỠ K ĐỀN"
type input "600.000"
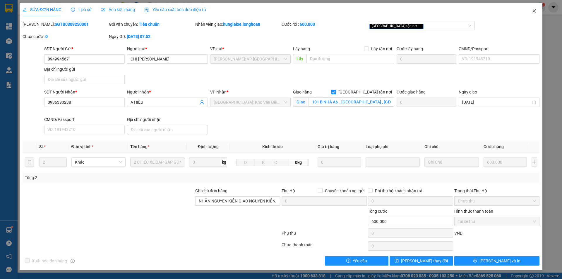
click at [535, 9] on icon "close" at bounding box center [533, 10] width 5 height 5
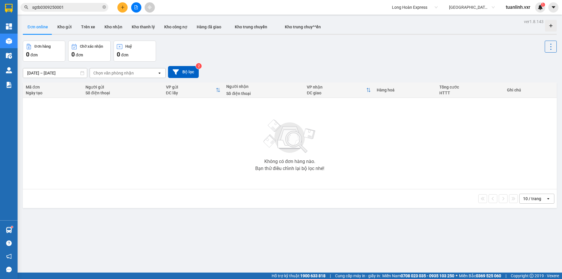
click at [72, 10] on input "sgtb0309250001" at bounding box center [66, 7] width 69 height 6
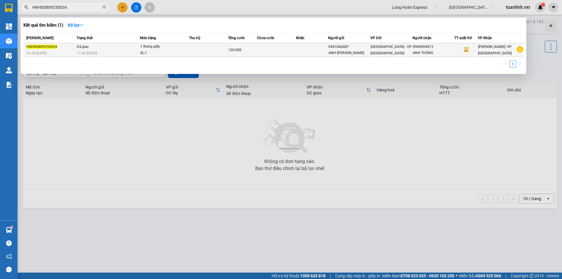
type input "HNHD0809250034"
click at [125, 43] on td "Đã giao 11:56 - 12/09" at bounding box center [107, 50] width 65 height 14
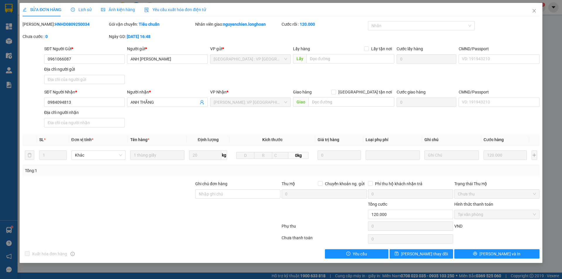
click at [87, 9] on span "Lịch sử" at bounding box center [81, 9] width 21 height 5
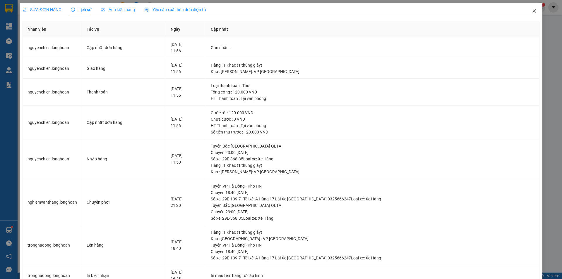
click at [533, 9] on span "Close" at bounding box center [534, 11] width 16 height 16
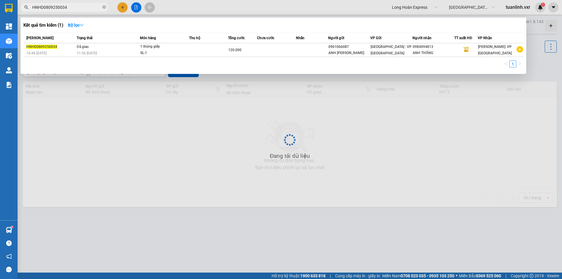
click at [72, 9] on input "HNHD0809250034" at bounding box center [66, 7] width 69 height 6
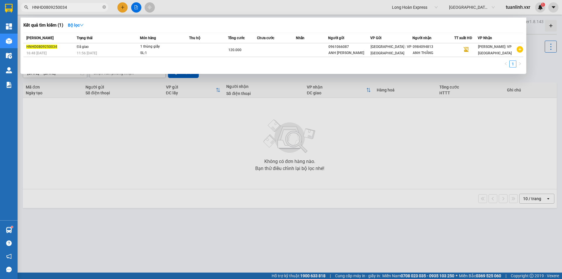
paste input "text"
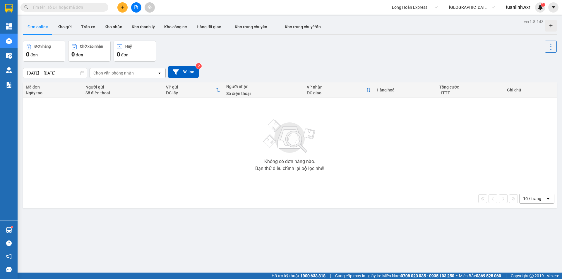
click at [78, 8] on input "text" at bounding box center [66, 7] width 69 height 6
click at [56, 5] on input "text" at bounding box center [66, 7] width 69 height 6
paste input "HQTP3108250001"
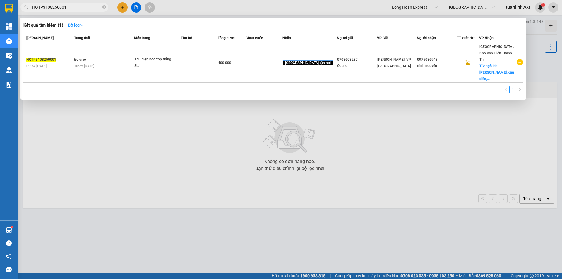
click at [78, 6] on input "HQTP3108250001" at bounding box center [66, 7] width 69 height 6
paste input "VPMD0309250049"
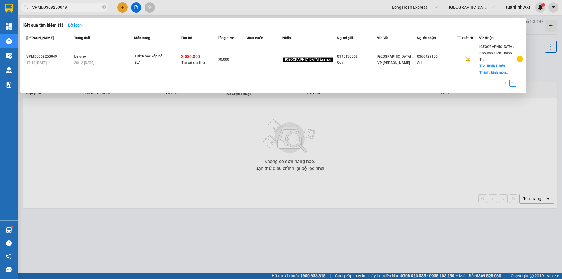
click at [74, 6] on input "VPMD0309250049" at bounding box center [66, 7] width 69 height 6
paste input "KQ120309250020"
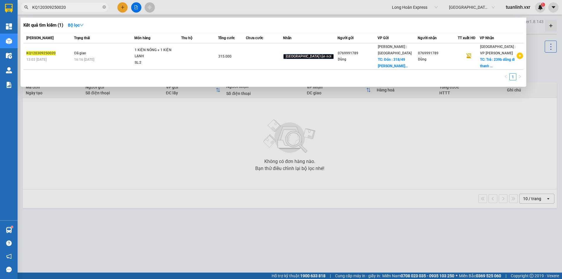
click at [70, 6] on input "KQ120309250020" at bounding box center [66, 7] width 69 height 6
paste input "52"
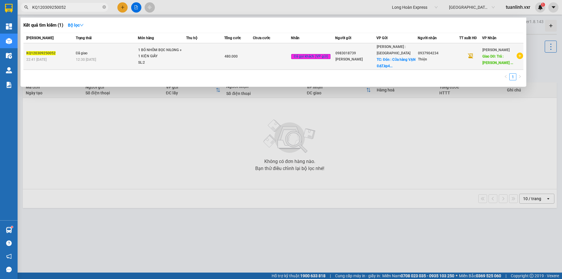
type input "KQ120309250052"
click at [312, 54] on span "Đã gọi khách (VP gửi)" at bounding box center [310, 56] width 39 height 5
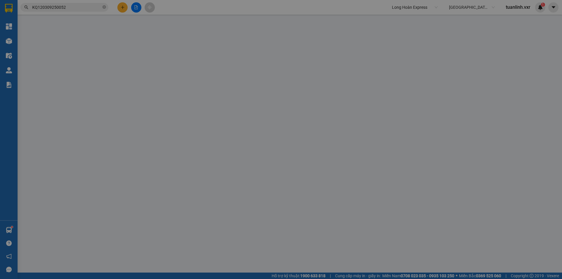
type input "0983018739"
type input "Tuan"
checkbox input "true"
type input "Đón : Cửa hàng VẠN ĐẠT.kp4 phường bình cơ , Tân Uyên , BD"
type input "0937904234"
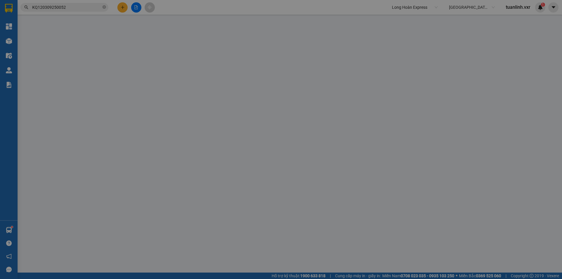
type input "Thiện"
type input "Trả : Kỳ Anh Hà Tĩnh QL1A"
type input "480.000"
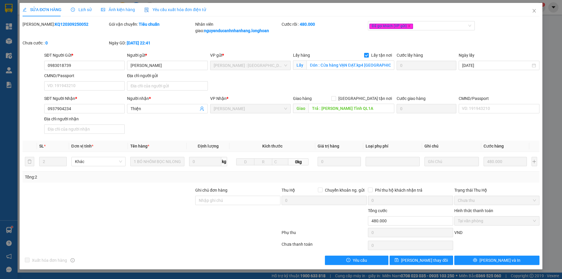
click at [80, 11] on span "Lịch sử" at bounding box center [81, 9] width 21 height 5
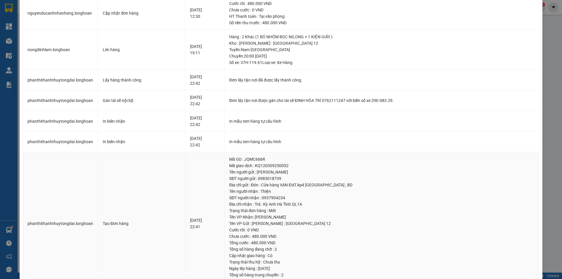
scroll to position [143, 0]
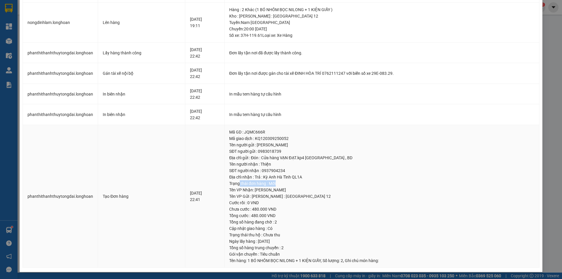
drag, startPoint x: 249, startPoint y: 181, endPoint x: 307, endPoint y: 180, distance: 58.2
click at [307, 180] on div "Trạng thái đơn hàng : Mới" at bounding box center [381, 183] width 305 height 6
click at [304, 191] on div "Tên VP Nhận: Hà Tĩnh" at bounding box center [381, 190] width 305 height 6
drag, startPoint x: 270, startPoint y: 177, endPoint x: 319, endPoint y: 182, distance: 49.1
click at [316, 179] on div "Địa chỉ nhận : Trả : Kỳ Anh Hà Tĩnh QL1A" at bounding box center [381, 177] width 305 height 6
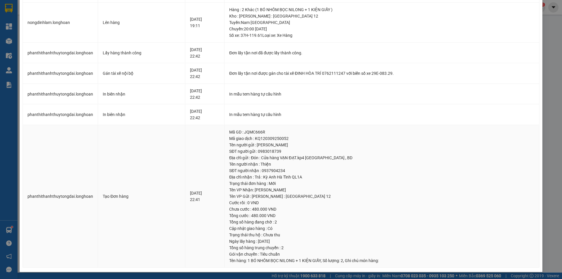
click at [319, 188] on div "Tên VP Nhận: Hà Tĩnh" at bounding box center [381, 190] width 305 height 6
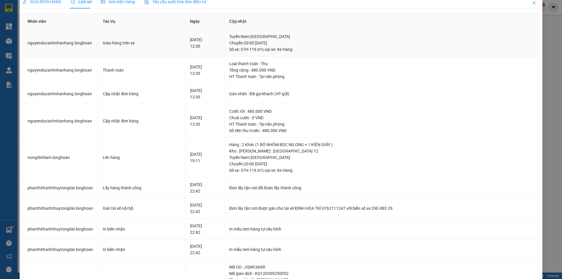
scroll to position [0, 0]
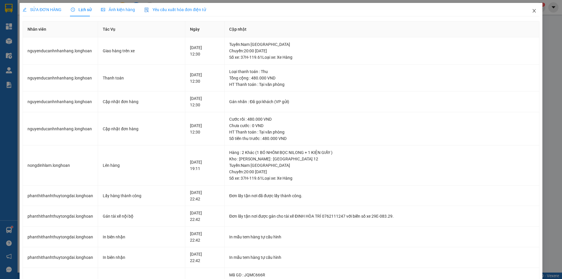
click at [531, 9] on icon "close" at bounding box center [533, 10] width 5 height 5
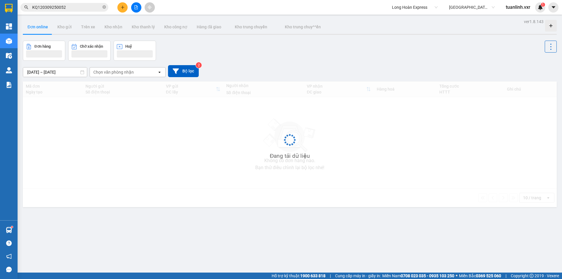
click at [83, 5] on input "KQ120309250052" at bounding box center [66, 7] width 69 height 6
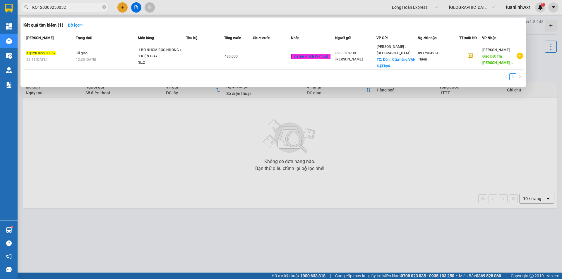
paste input "VP100309250021"
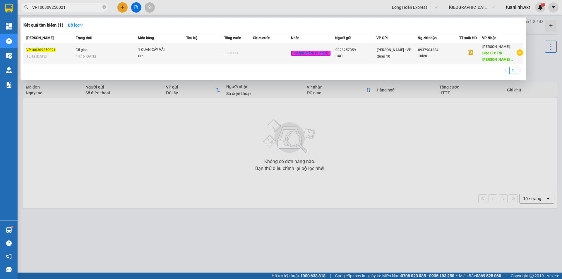
type input "VP100309250021"
click at [254, 55] on td at bounding box center [272, 53] width 38 height 20
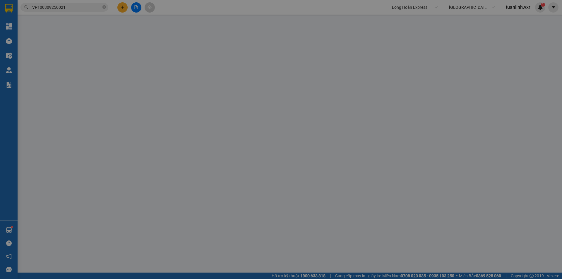
type input "0828257359"
type input "BẢO"
type input "0937904234"
type input "Thiện"
type input "Trả : Kỳ Anh Hà Tĩnh QL1A"
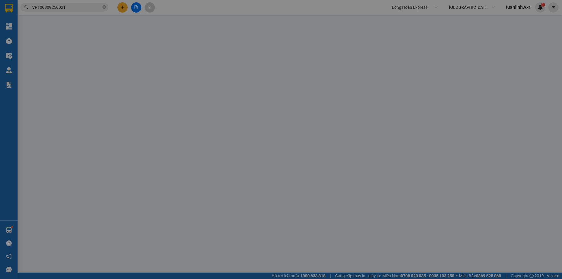
type input "hàng k bao bể vỡ hư hỏng"
type input "330.000"
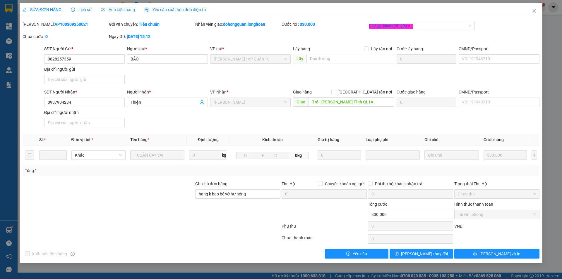
click at [87, 11] on span "Lịch sử" at bounding box center [81, 9] width 21 height 5
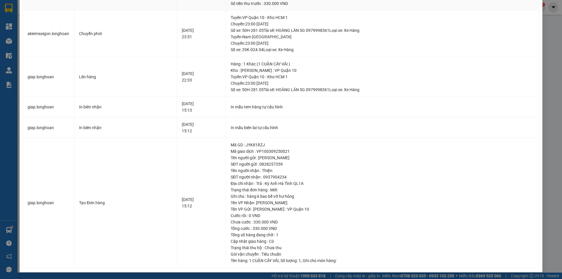
scroll to position [135, 0]
drag, startPoint x: 255, startPoint y: 168, endPoint x: 246, endPoint y: 179, distance: 13.7
click at [253, 172] on td "Mã GD : JYK81RZJ Mã giao dịch : VP100309250021 Tên người gửi : BẢO SĐT người gử…" at bounding box center [382, 203] width 313 height 130
click at [245, 181] on div "Địa chỉ nhận : Trả : Kỳ Anh Hà Tĩnh QL1A" at bounding box center [382, 183] width 304 height 6
click at [252, 188] on div "Trạng thái đơn hàng : Mới" at bounding box center [382, 190] width 304 height 6
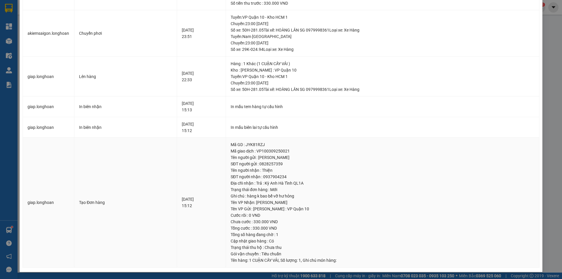
click at [244, 184] on div "Địa chỉ nhận : Trả : Kỳ Anh Hà Tĩnh QL1A" at bounding box center [382, 183] width 304 height 6
drag, startPoint x: 259, startPoint y: 189, endPoint x: 306, endPoint y: 189, distance: 46.2
click at [306, 189] on div "Trạng thái đơn hàng : Mới" at bounding box center [382, 190] width 304 height 6
click at [273, 199] on div "Ghi chú : hàng k bao bể vỡ hư hỏng" at bounding box center [382, 196] width 304 height 6
drag, startPoint x: 331, startPoint y: 179, endPoint x: 277, endPoint y: 181, distance: 54.4
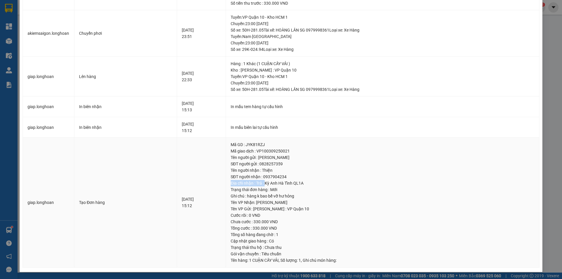
click at [274, 181] on td "Mã GD : JYK81RZJ Mã giao dịch : VP100309250021 Tên người gửi : BẢO SĐT người gử…" at bounding box center [382, 203] width 313 height 130
click at [301, 184] on div "Địa chỉ nhận : Trả : Kỳ Anh Hà Tĩnh QL1A" at bounding box center [382, 183] width 304 height 6
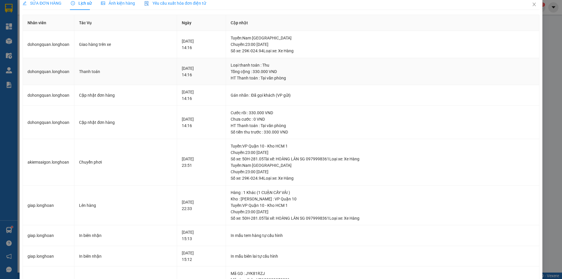
scroll to position [0, 0]
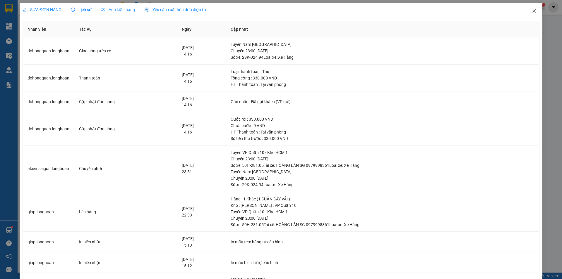
click at [526, 13] on span "Close" at bounding box center [534, 11] width 16 height 16
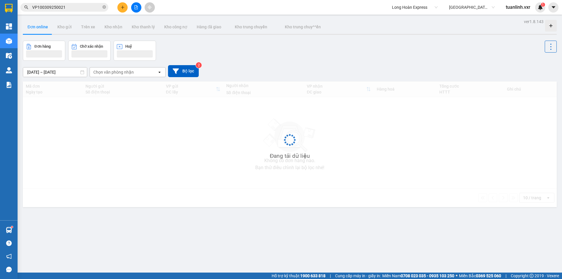
click at [87, 8] on input "VP100309250021" at bounding box center [66, 7] width 69 height 6
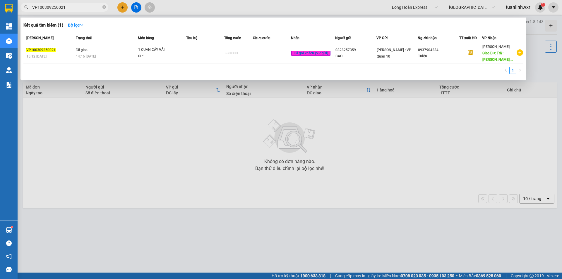
paste input "HP0409250002"
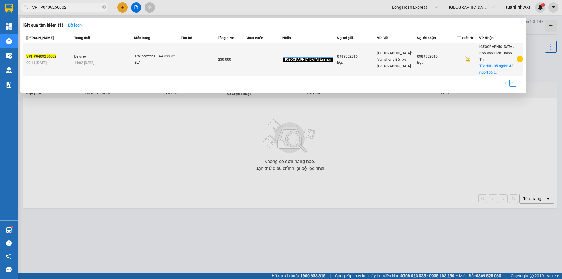
type input "VPHP0409250002"
click at [280, 64] on td at bounding box center [263, 59] width 37 height 33
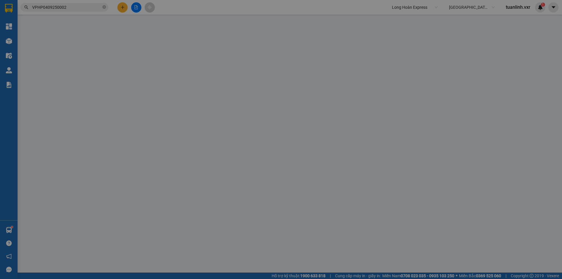
type input "0989552815"
type input "Đạt"
type input "0989552815"
type input "Đạt"
checkbox input "true"
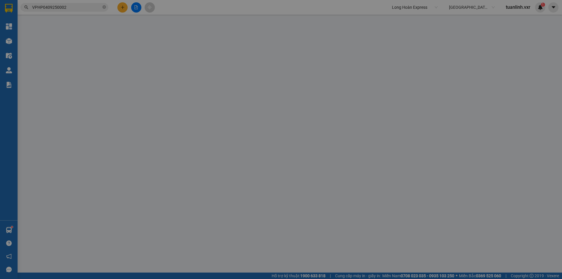
type input "HN - 35 ngách 43 ngõ 106 trung kính"
type input "2 Chìa khóa, ngõ nhỏ xe không vào được tận nơi, đã báo khách ra lấy ở đường lớn"
type input "230.000"
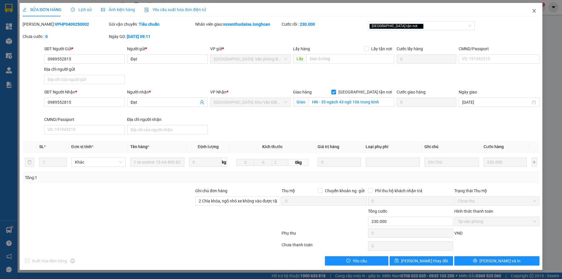
click at [539, 6] on span "Close" at bounding box center [534, 11] width 16 height 16
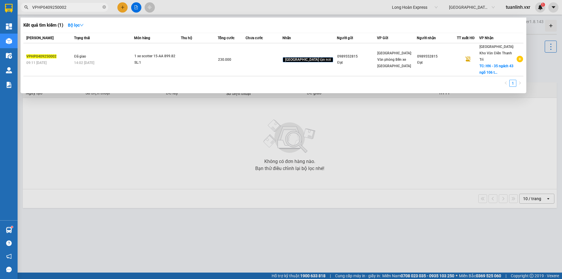
click at [86, 6] on input "VPHP0409250002" at bounding box center [66, 7] width 69 height 6
paste input "11"
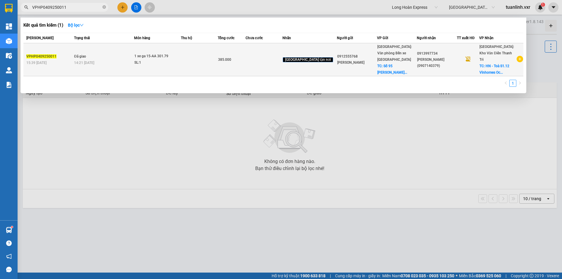
click at [142, 62] on div "SL: 1" at bounding box center [156, 63] width 44 height 6
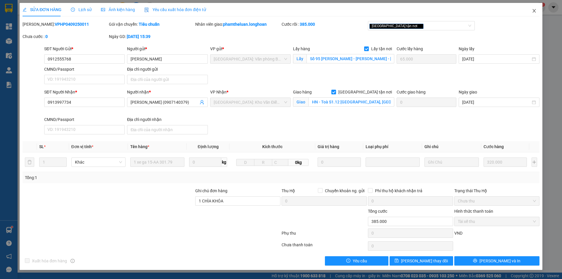
click at [534, 9] on span "Close" at bounding box center [534, 11] width 16 height 16
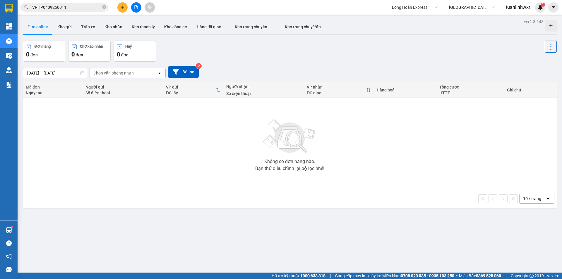
click at [81, 8] on input "VPHP0409250011" at bounding box center [66, 7] width 69 height 6
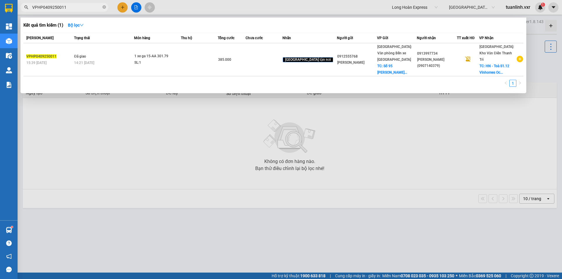
click at [71, 9] on input "VPHP0409250011" at bounding box center [66, 7] width 69 height 6
paste input "MD0409250014"
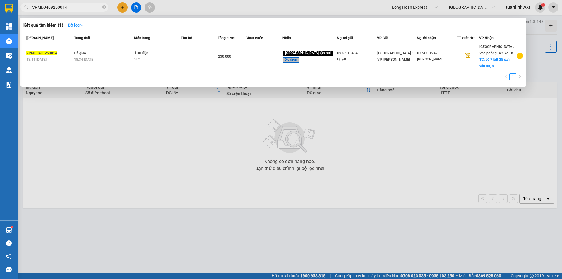
type input "VPMD0409250014"
